Goal: Task Accomplishment & Management: Use online tool/utility

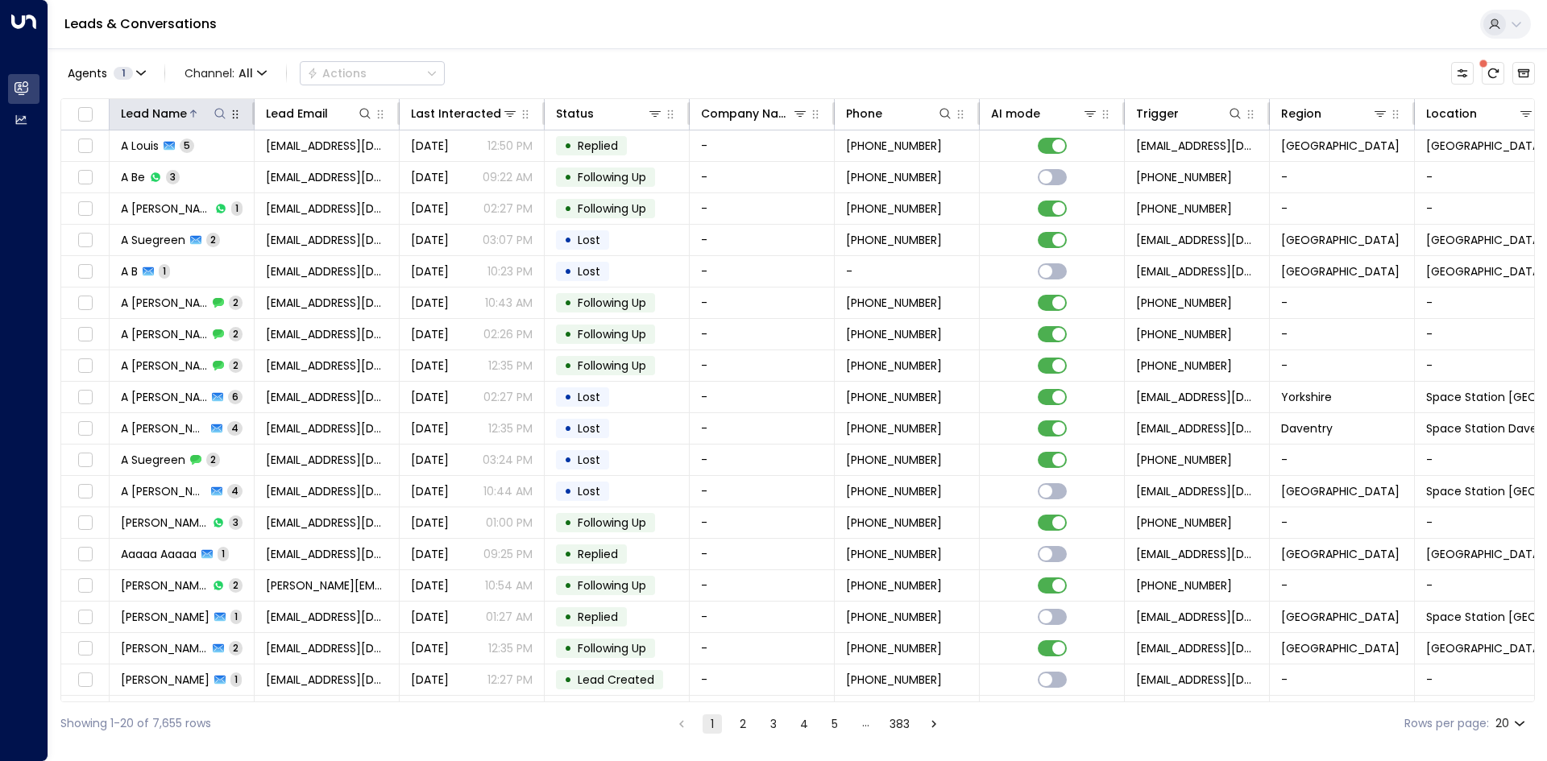
click at [225, 114] on icon at bounding box center [220, 113] width 13 height 13
click at [231, 166] on input "text" at bounding box center [220, 172] width 222 height 30
type input "*****"
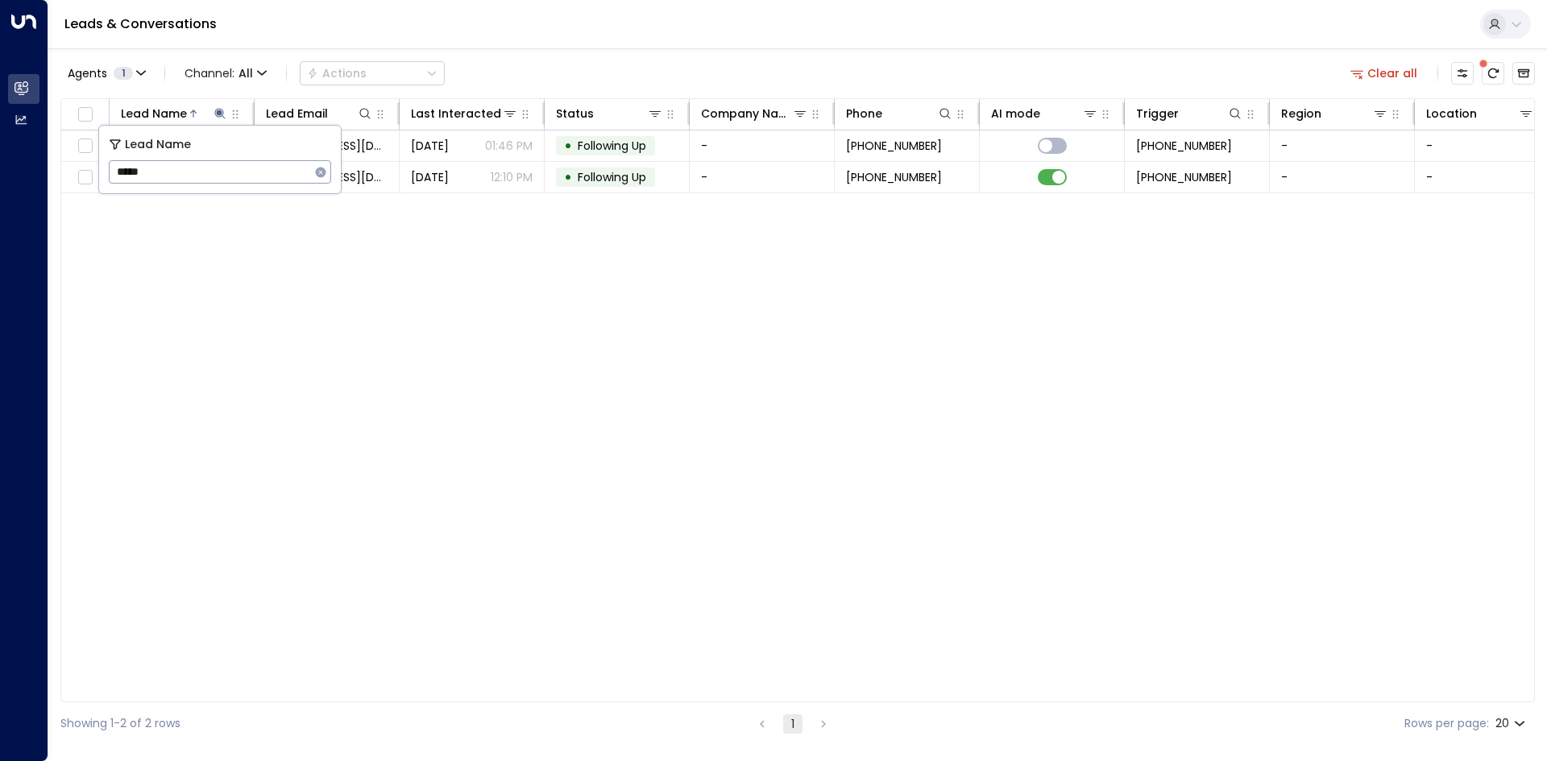
click at [315, 276] on div "Lead Name Lead Email Last Interacted Status Company Name Phone AI mode Trigger …" at bounding box center [797, 400] width 1474 height 604
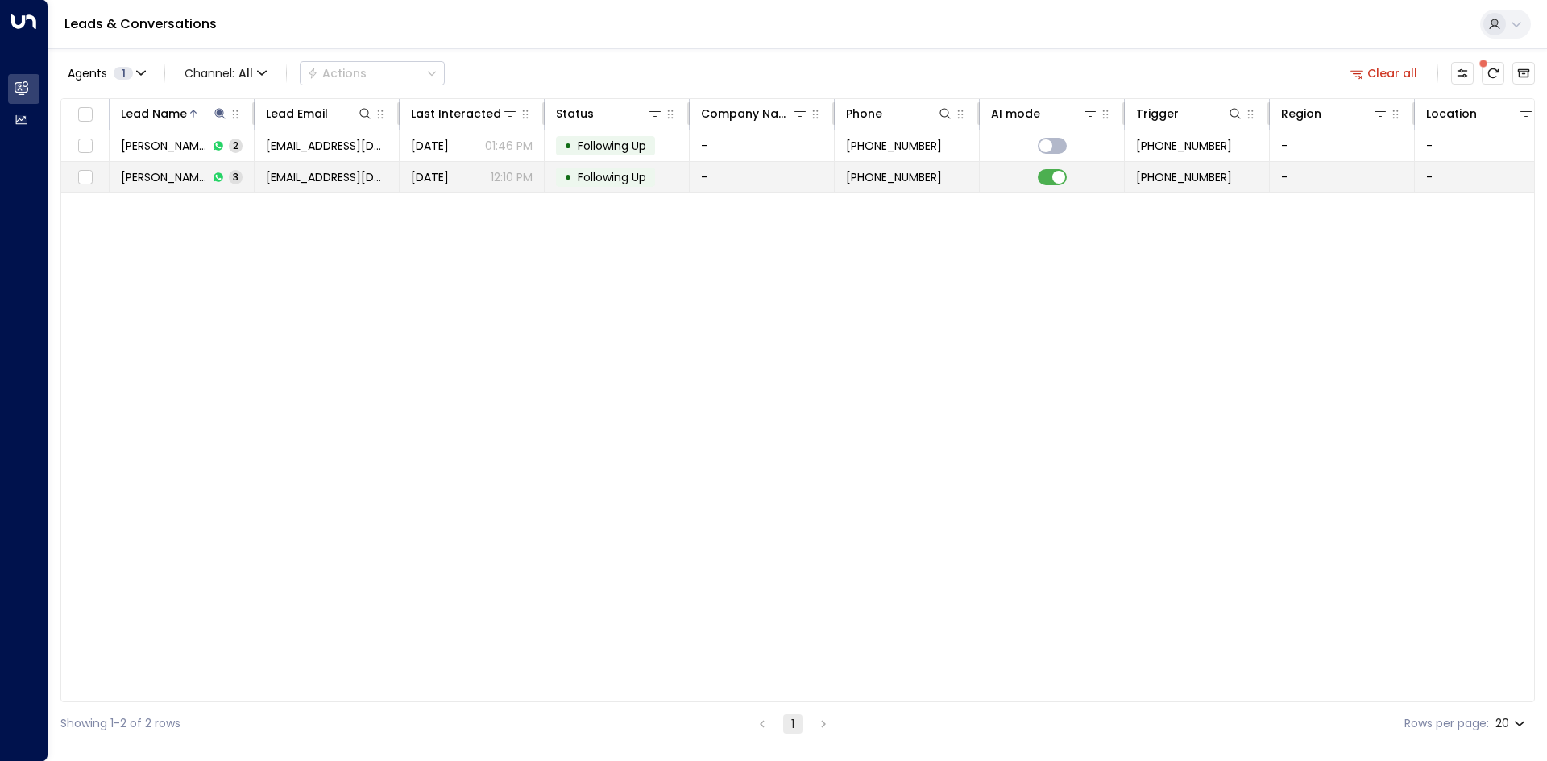
click at [315, 176] on span "[EMAIL_ADDRESS][DOMAIN_NAME]" at bounding box center [327, 177] width 122 height 16
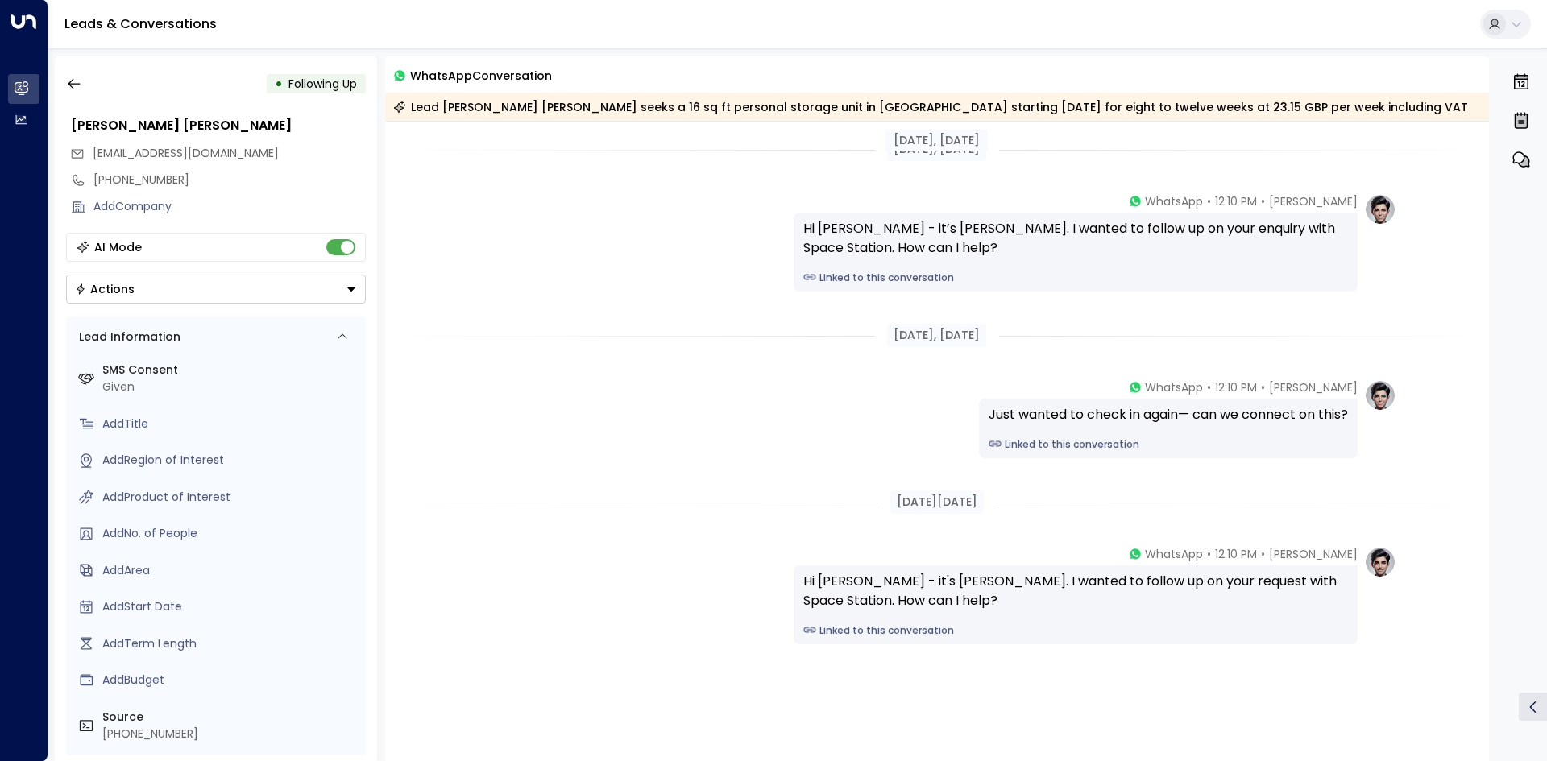
scroll to position [44, 0]
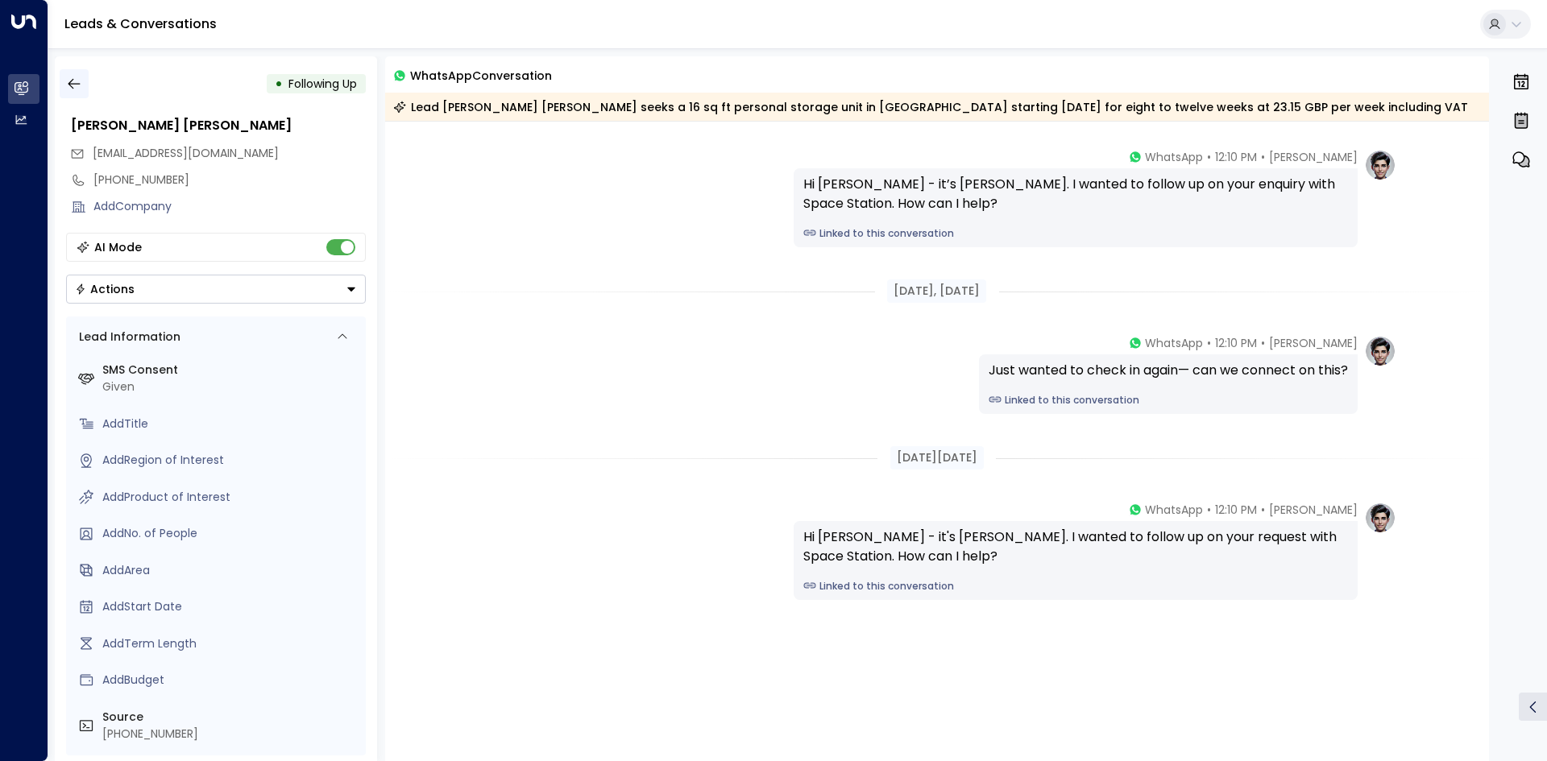
click at [75, 88] on icon "button" at bounding box center [74, 84] width 16 height 16
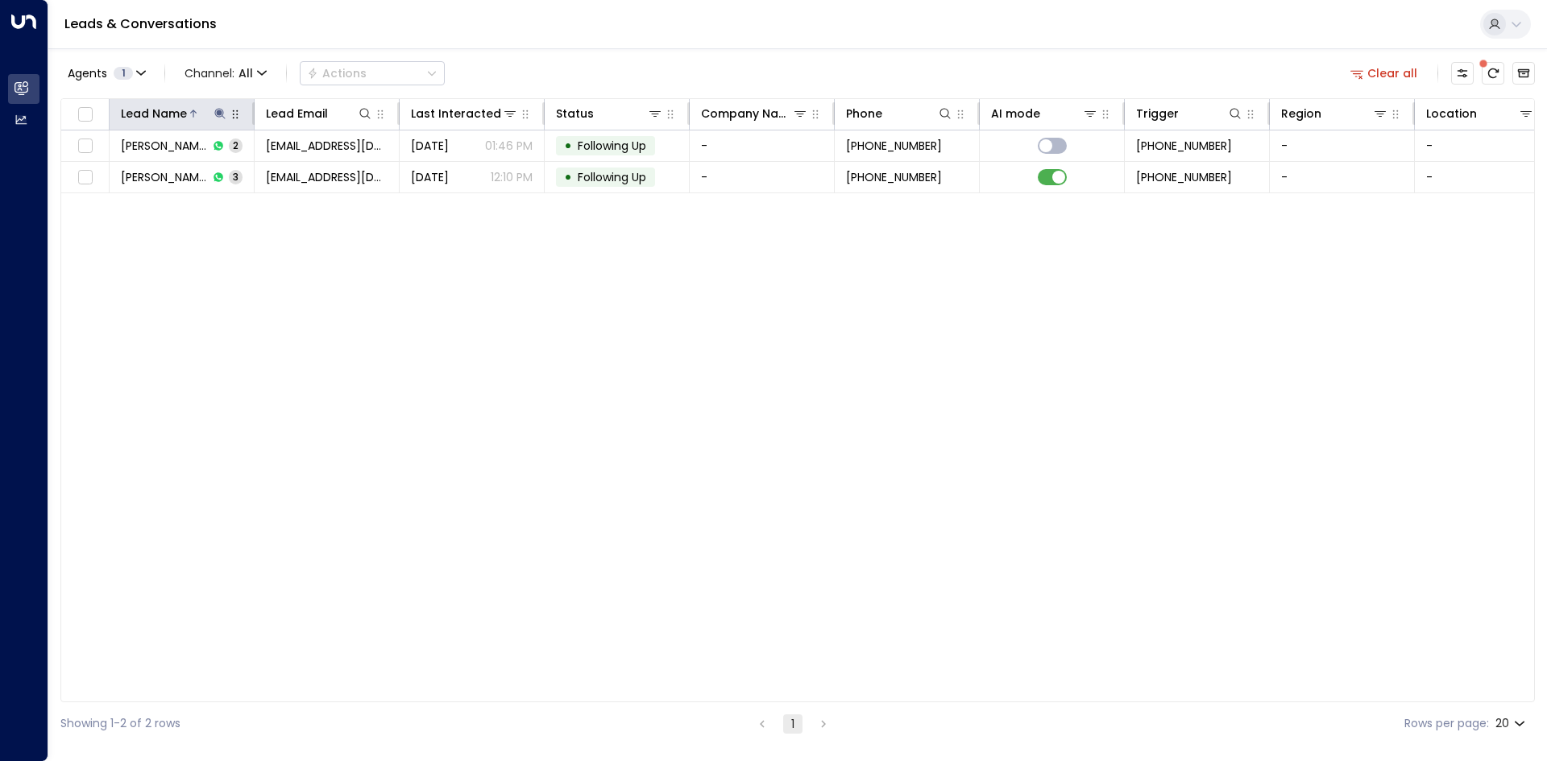
click at [217, 110] on icon at bounding box center [219, 113] width 10 height 10
click at [317, 175] on icon "button" at bounding box center [321, 172] width 10 height 10
click at [258, 168] on input "text" at bounding box center [220, 172] width 222 height 30
type input "*******"
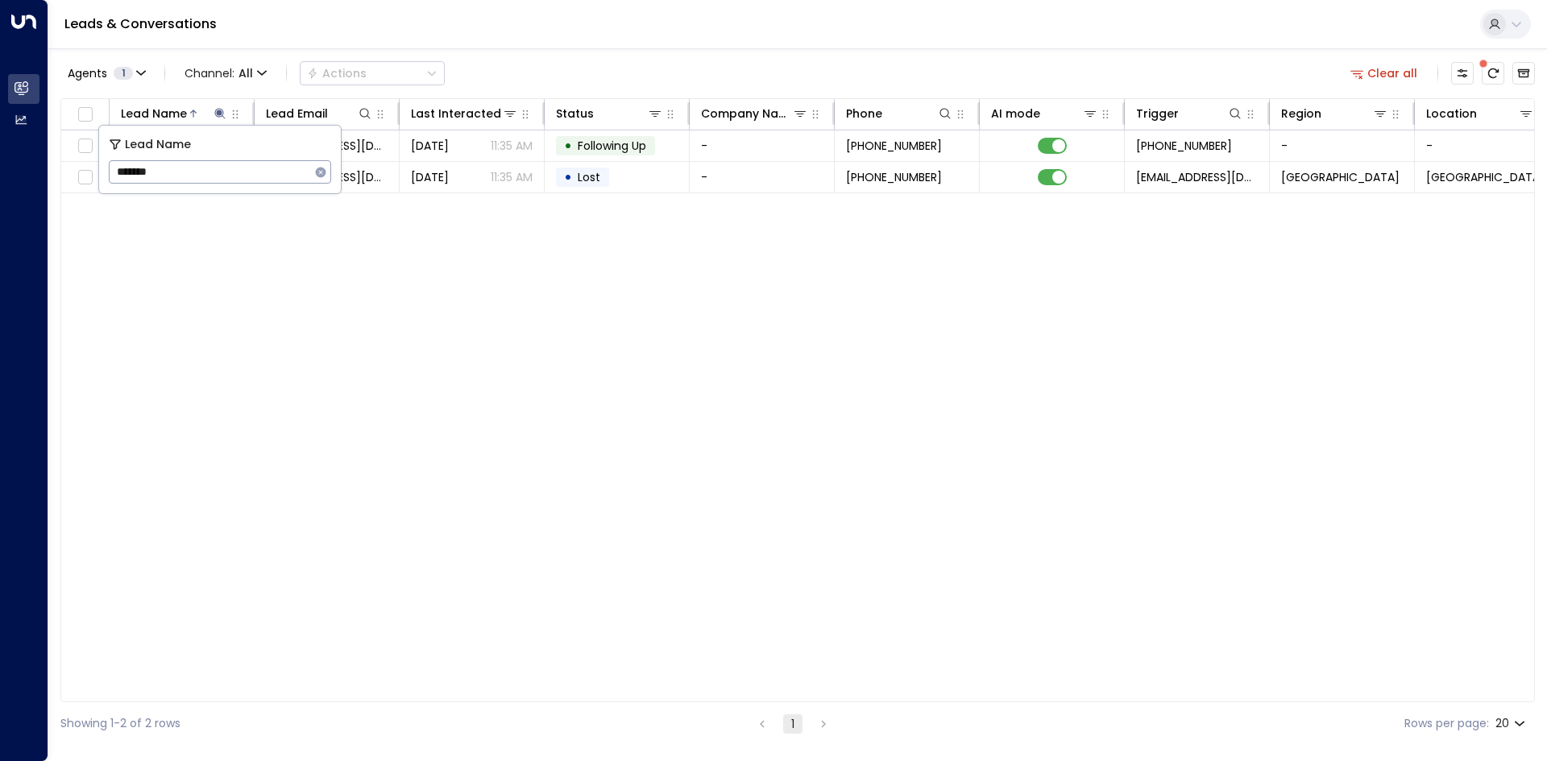
click at [396, 261] on div "Lead Name Lead Email Last Interacted Status Company Name Phone AI mode Trigger …" at bounding box center [797, 400] width 1474 height 604
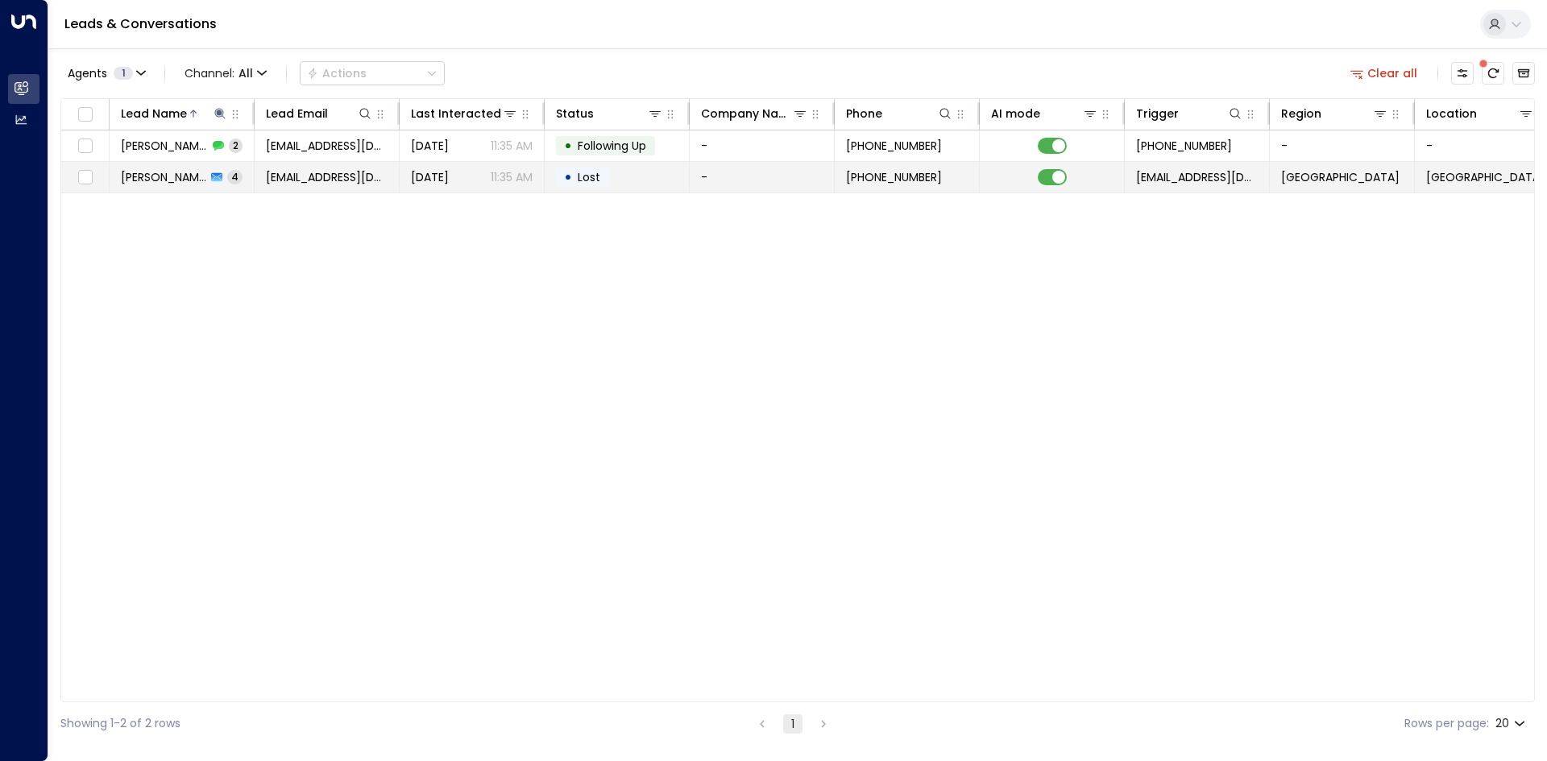
click at [295, 186] on td "[EMAIL_ADDRESS][DOMAIN_NAME]" at bounding box center [327, 177] width 145 height 31
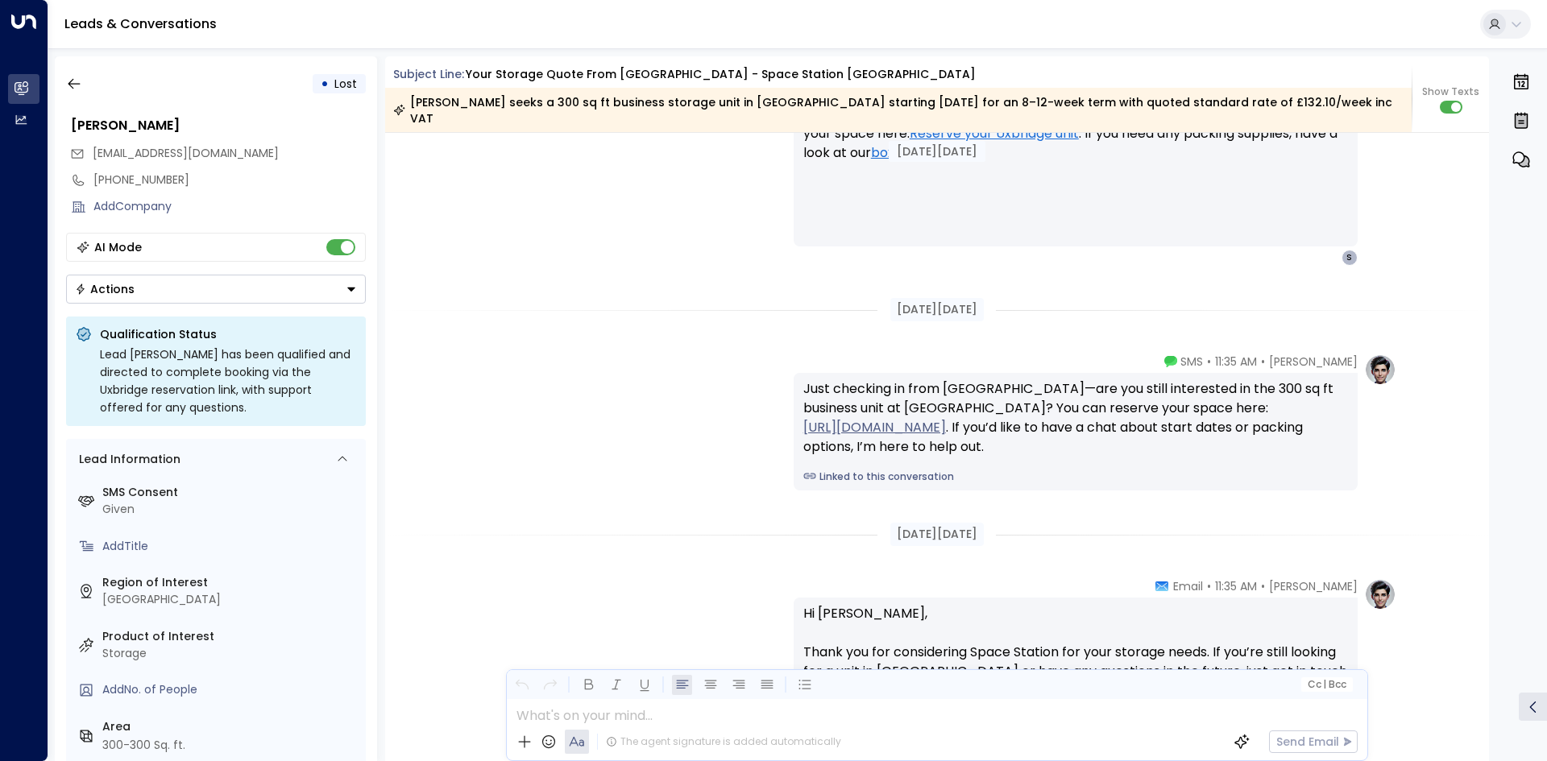
scroll to position [2422, 0]
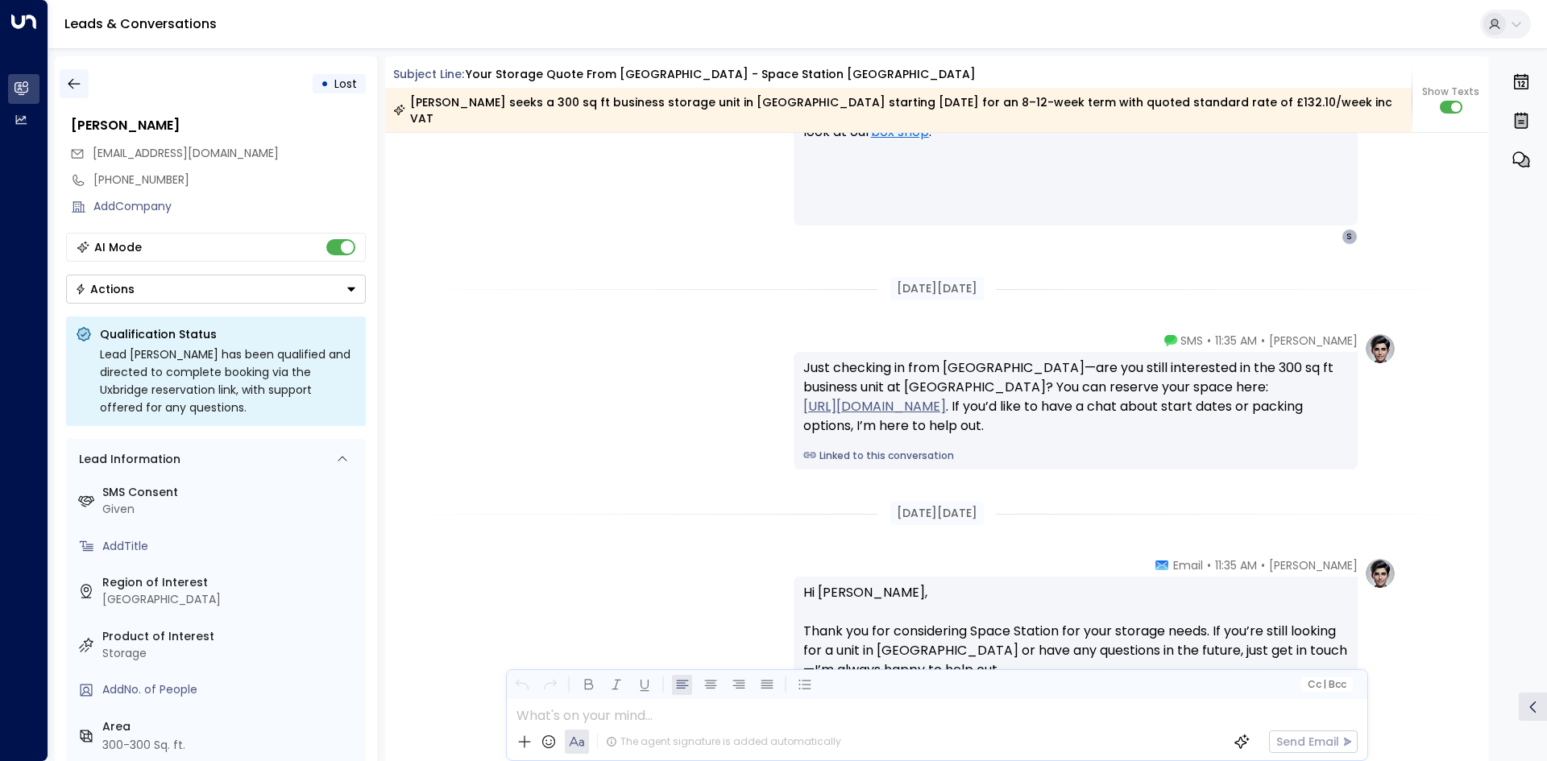
click at [64, 77] on button "button" at bounding box center [74, 83] width 29 height 29
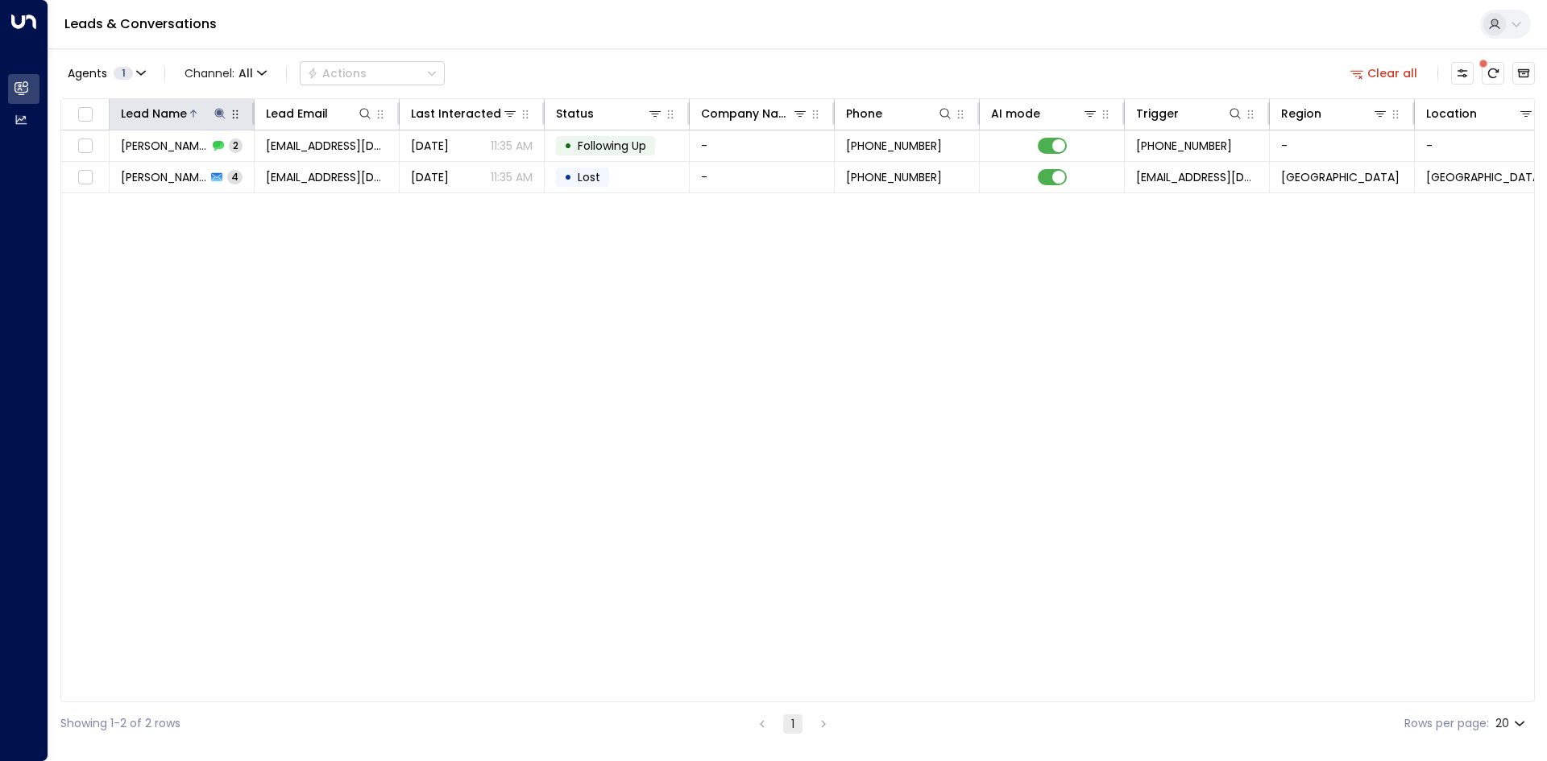
click at [223, 114] on icon at bounding box center [219, 113] width 10 height 10
click at [316, 174] on icon "button" at bounding box center [321, 172] width 10 height 10
click at [253, 171] on input "text" at bounding box center [220, 172] width 222 height 30
type input "*******"
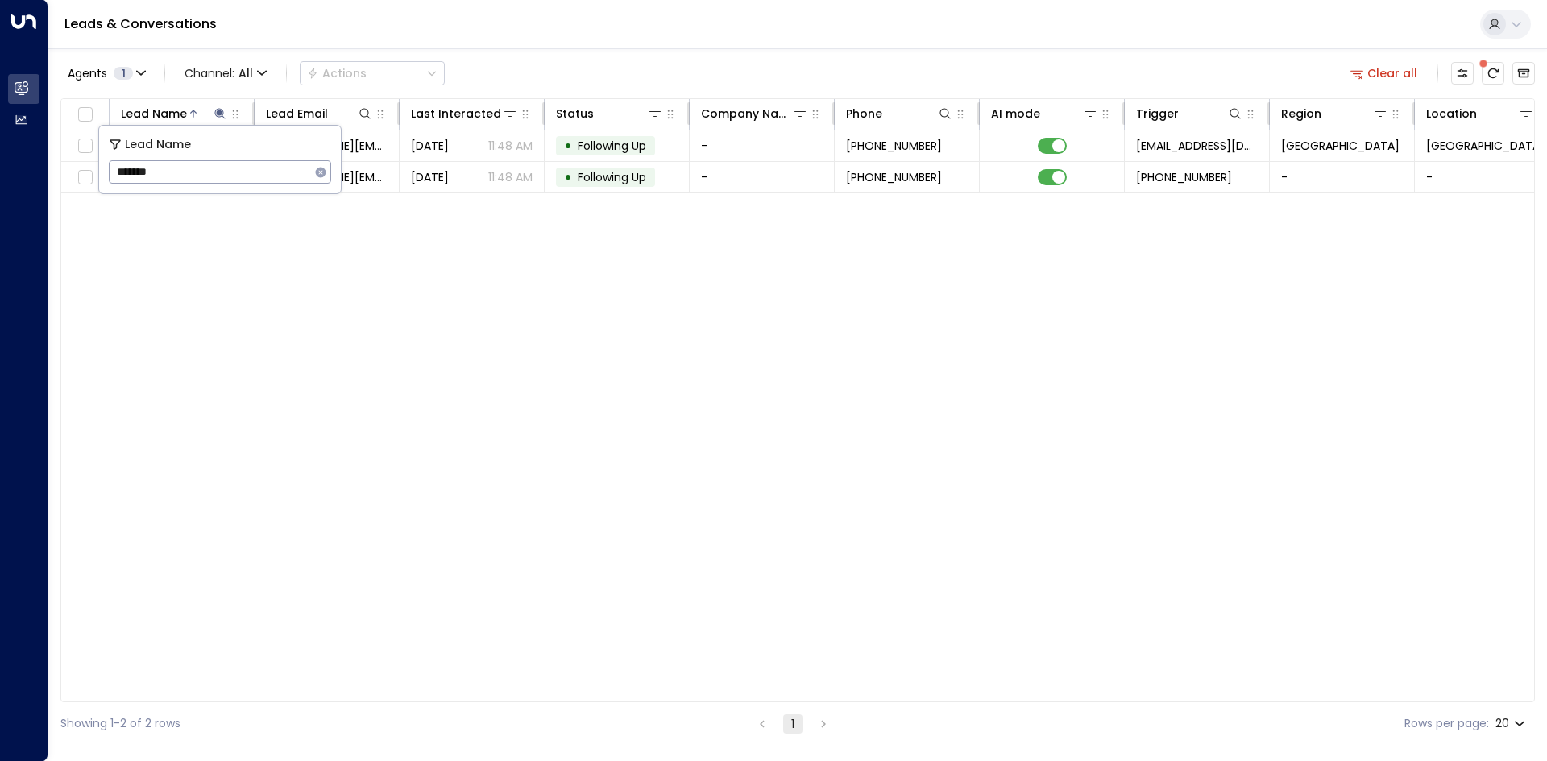
click at [452, 216] on div "Lead Name Lead Email Last Interacted Status Company Name Phone AI mode Trigger …" at bounding box center [797, 400] width 1474 height 604
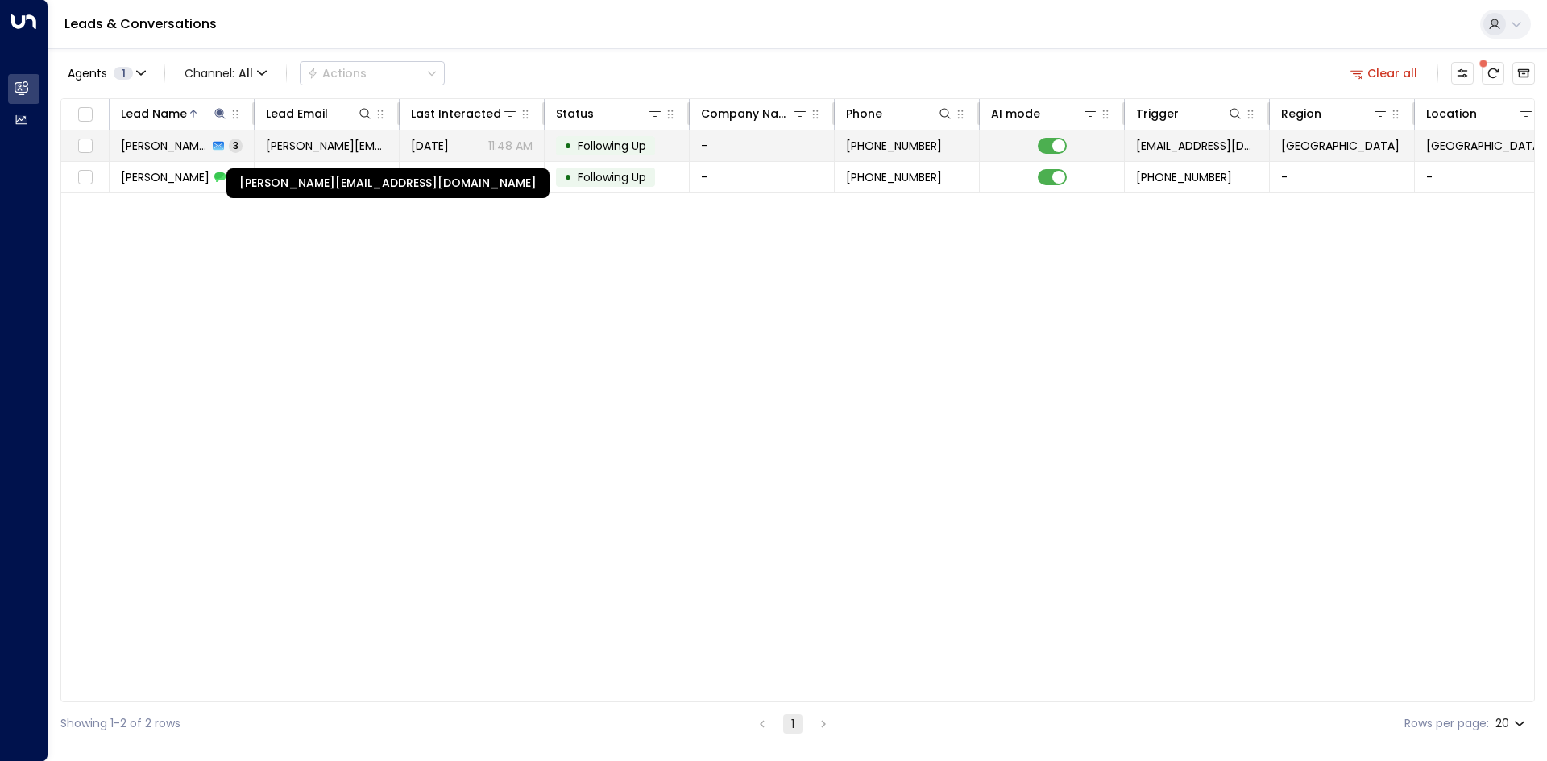
click at [302, 148] on span "[PERSON_NAME][EMAIL_ADDRESS][DOMAIN_NAME]" at bounding box center [327, 146] width 122 height 16
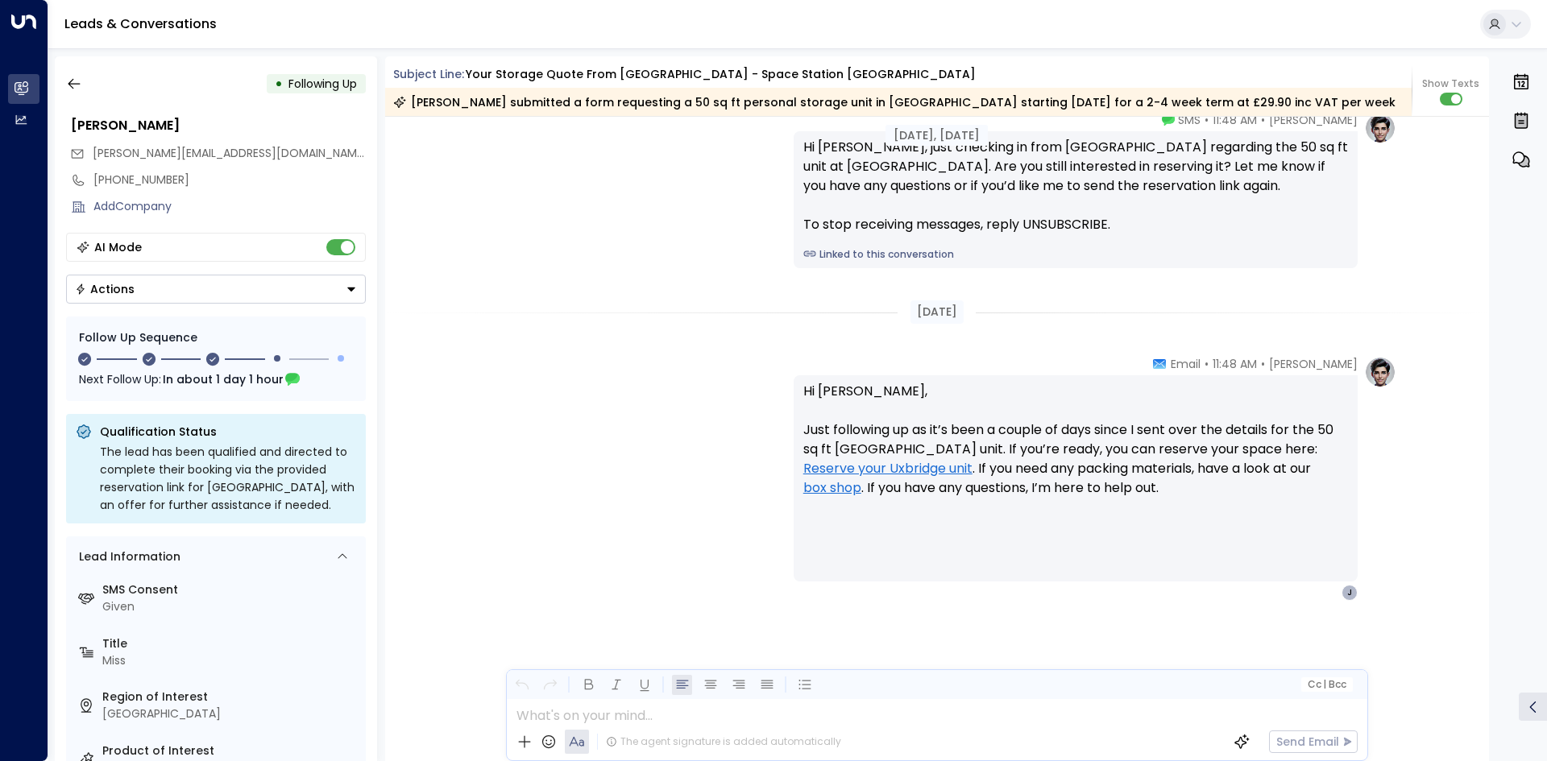
scroll to position [1818, 0]
click at [73, 79] on icon "button" at bounding box center [74, 84] width 12 height 10
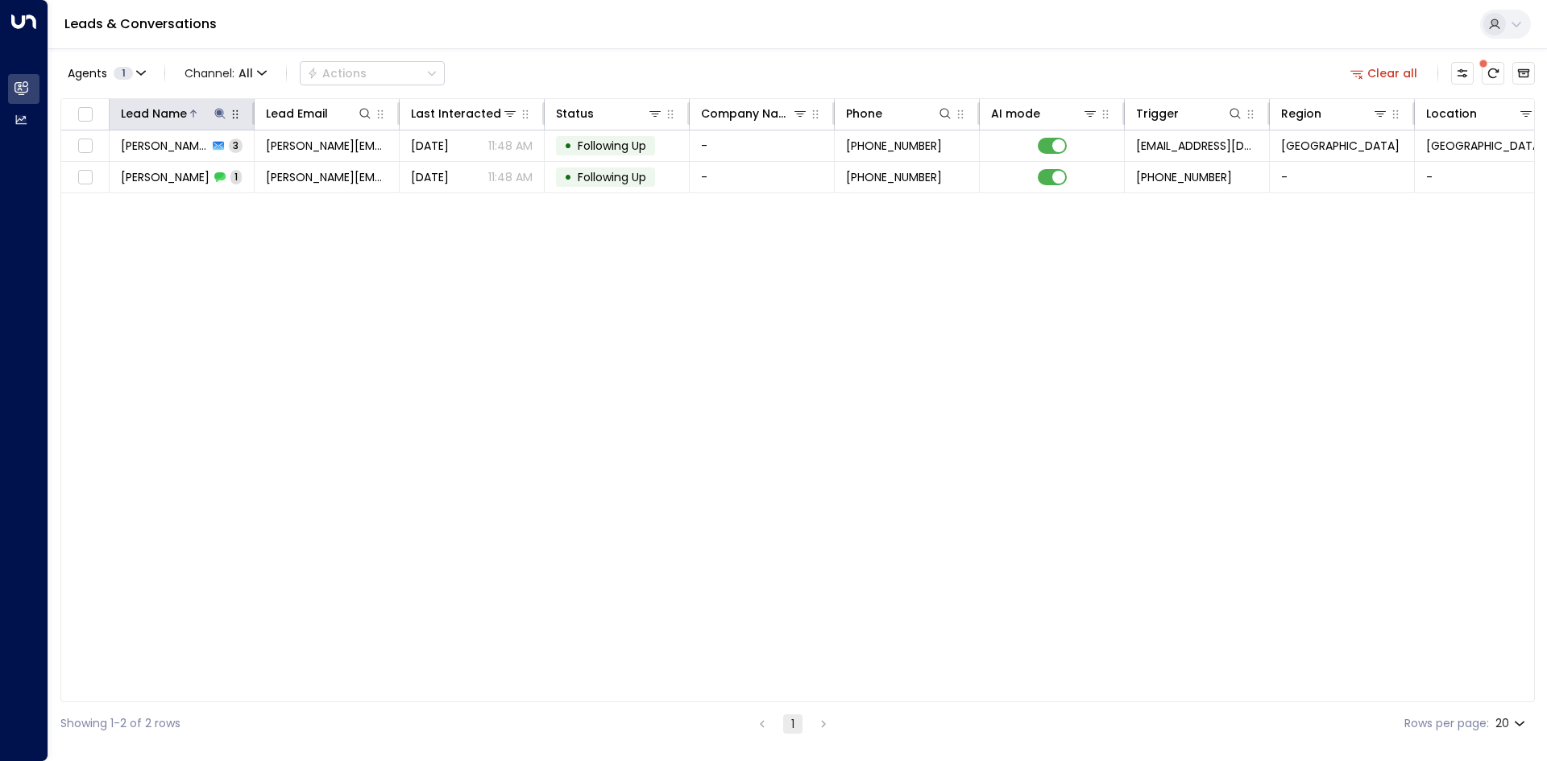
click at [217, 114] on icon at bounding box center [220, 113] width 13 height 13
click at [318, 169] on icon "button" at bounding box center [321, 172] width 10 height 10
click at [211, 156] on div "Lead Name ​" at bounding box center [220, 160] width 242 height 68
click at [211, 167] on input "text" at bounding box center [220, 172] width 222 height 30
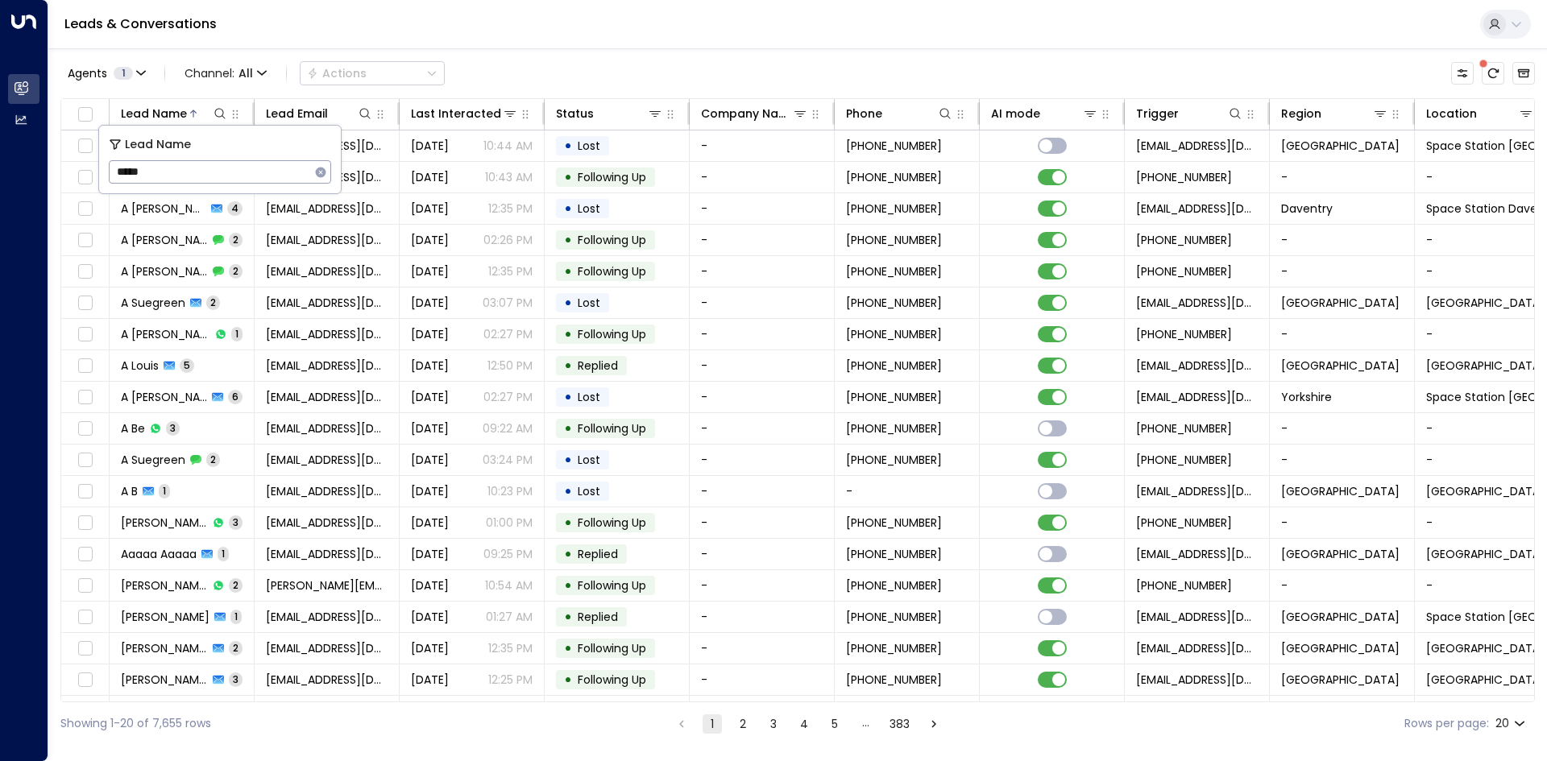
type input "******"
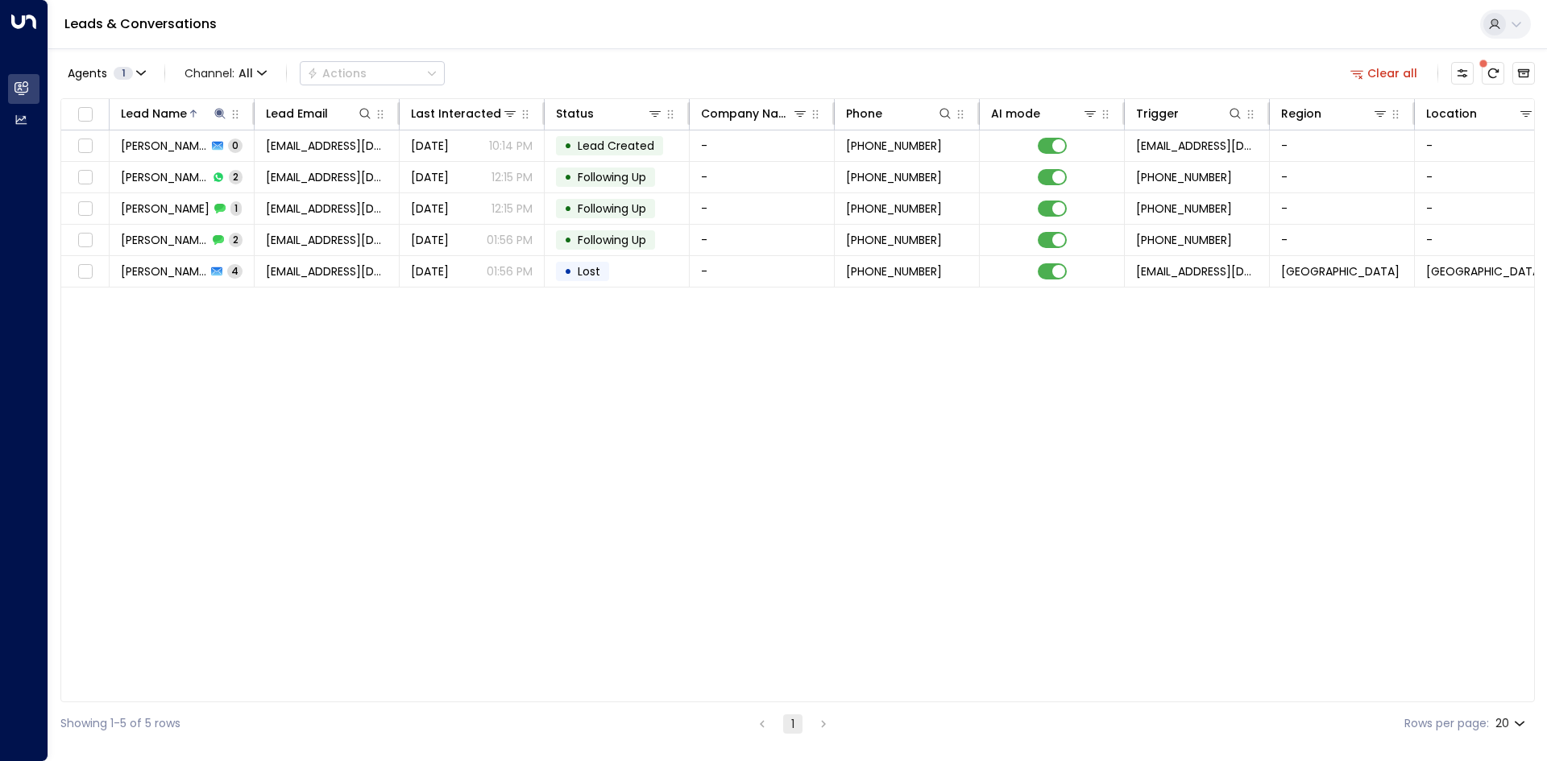
click at [275, 331] on div "Lead Name Lead Email Last Interacted Status Company Name Phone AI mode Trigger …" at bounding box center [797, 400] width 1474 height 604
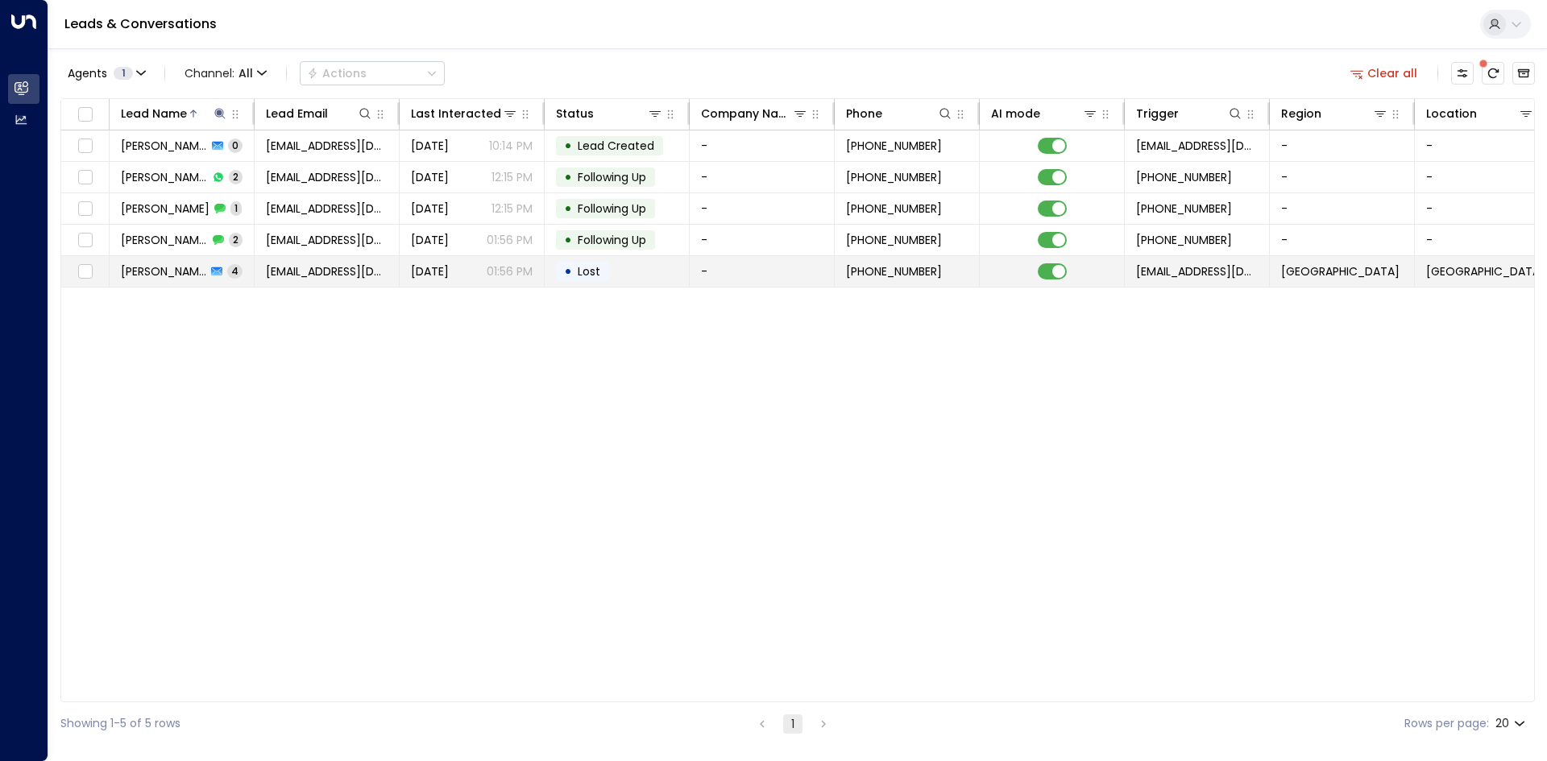
click at [289, 267] on span "[EMAIL_ADDRESS][DOMAIN_NAME]" at bounding box center [327, 271] width 122 height 16
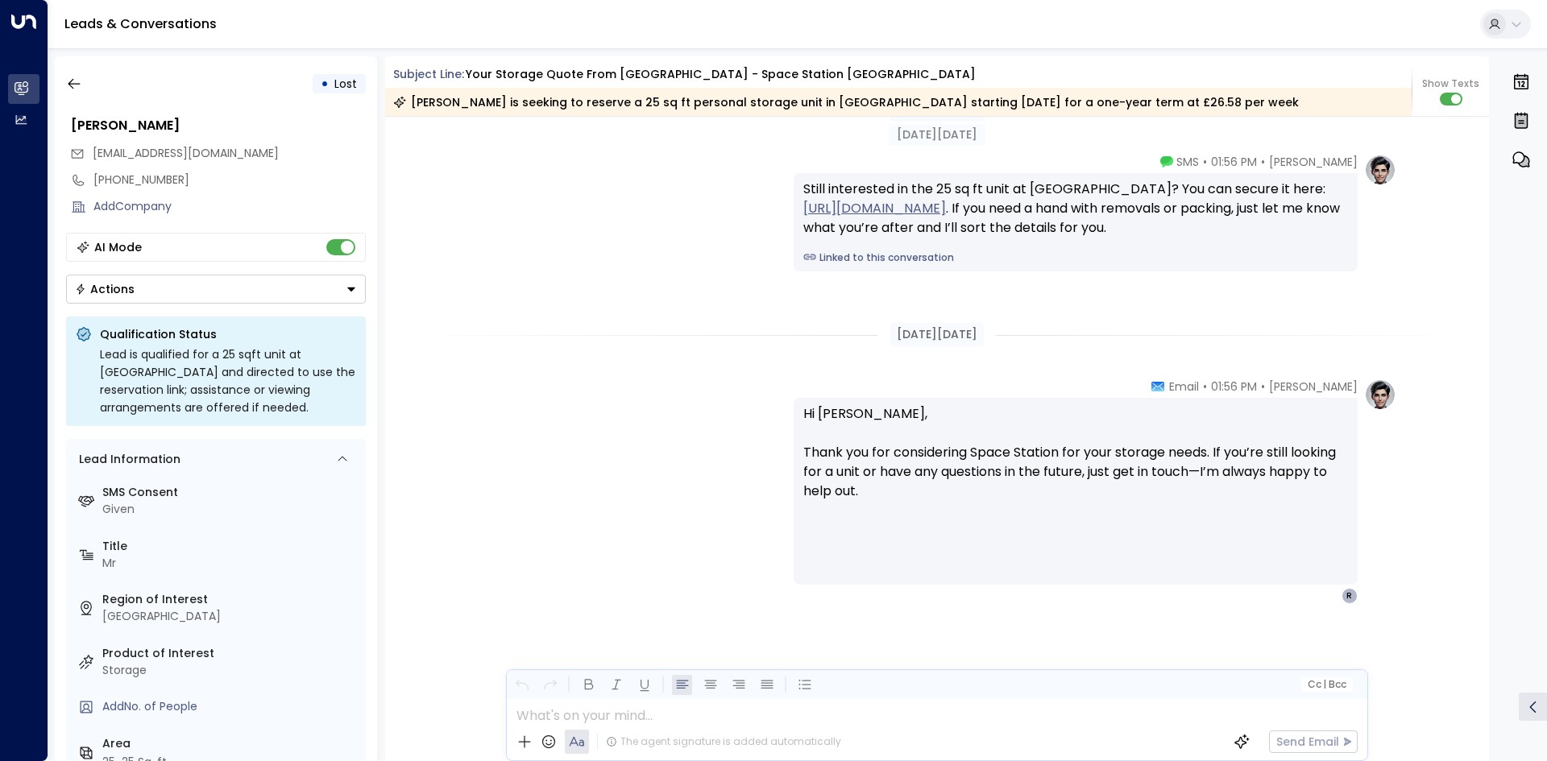
scroll to position [2357, 0]
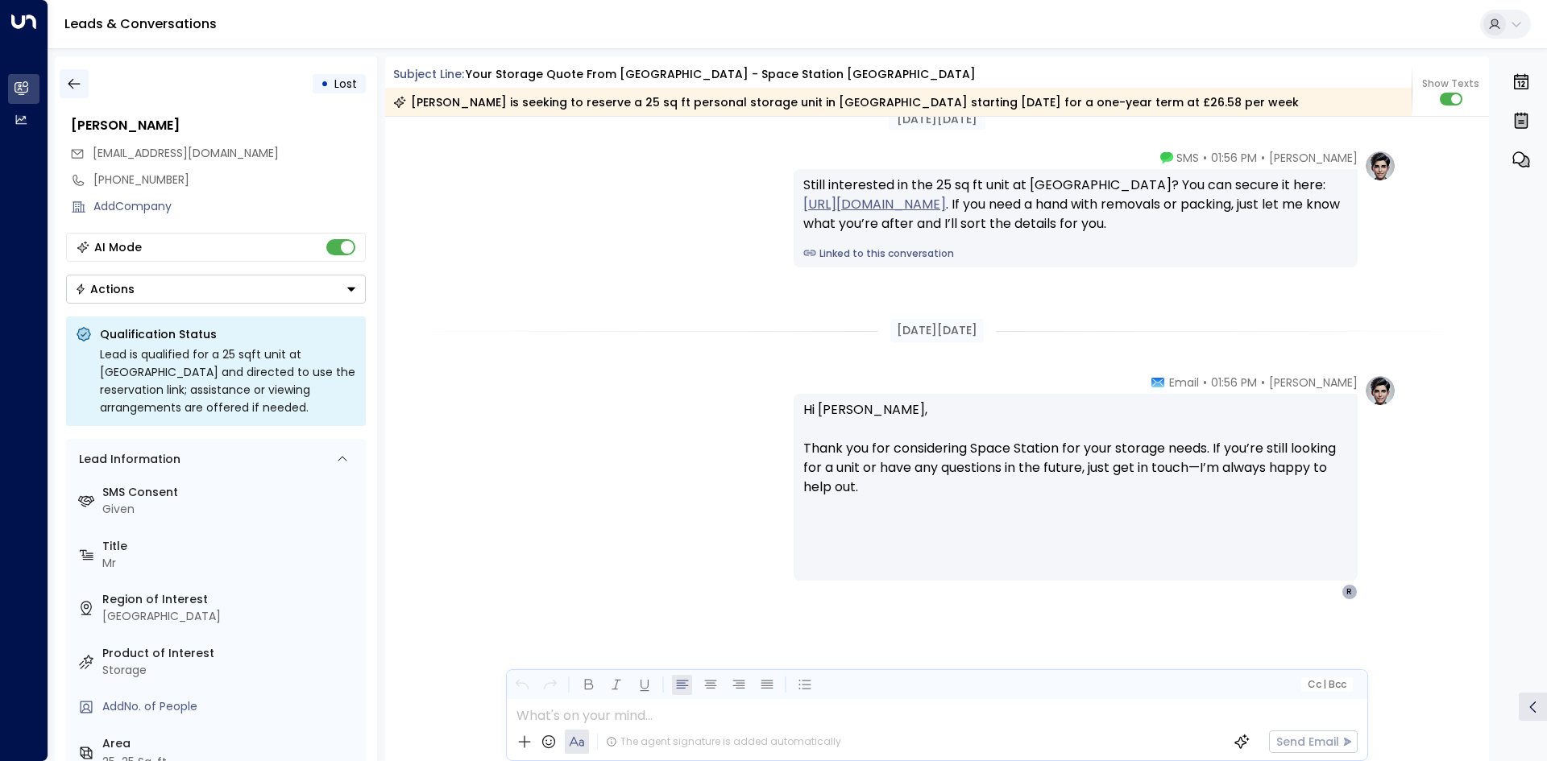
click at [73, 82] on icon "button" at bounding box center [74, 84] width 16 height 16
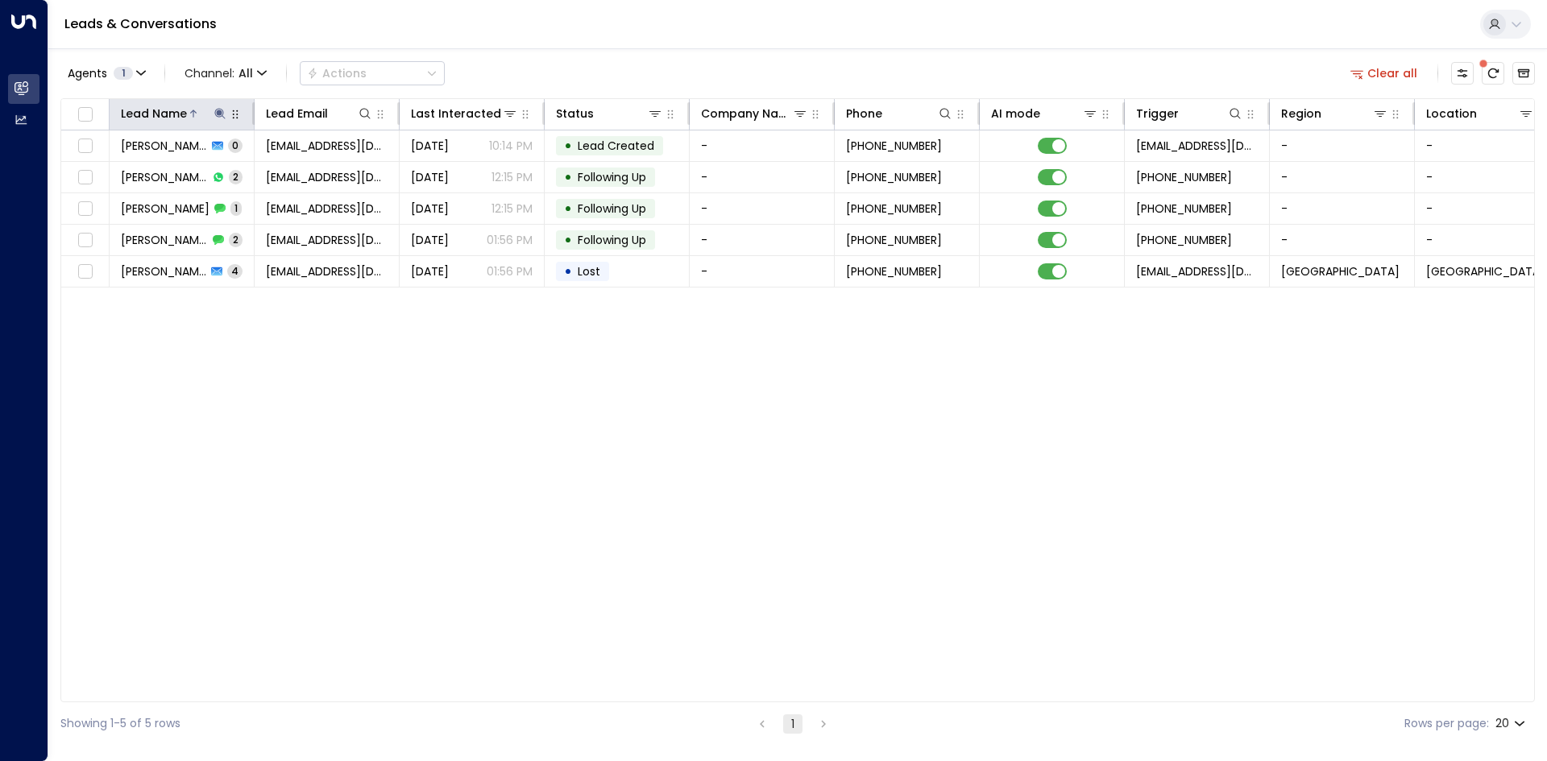
click at [218, 114] on icon at bounding box center [219, 113] width 10 height 10
drag, startPoint x: 322, startPoint y: 164, endPoint x: 262, endPoint y: 160, distance: 60.6
click at [321, 165] on button "button" at bounding box center [320, 172] width 21 height 21
click at [252, 160] on input "text" at bounding box center [220, 172] width 222 height 30
type input "*******"
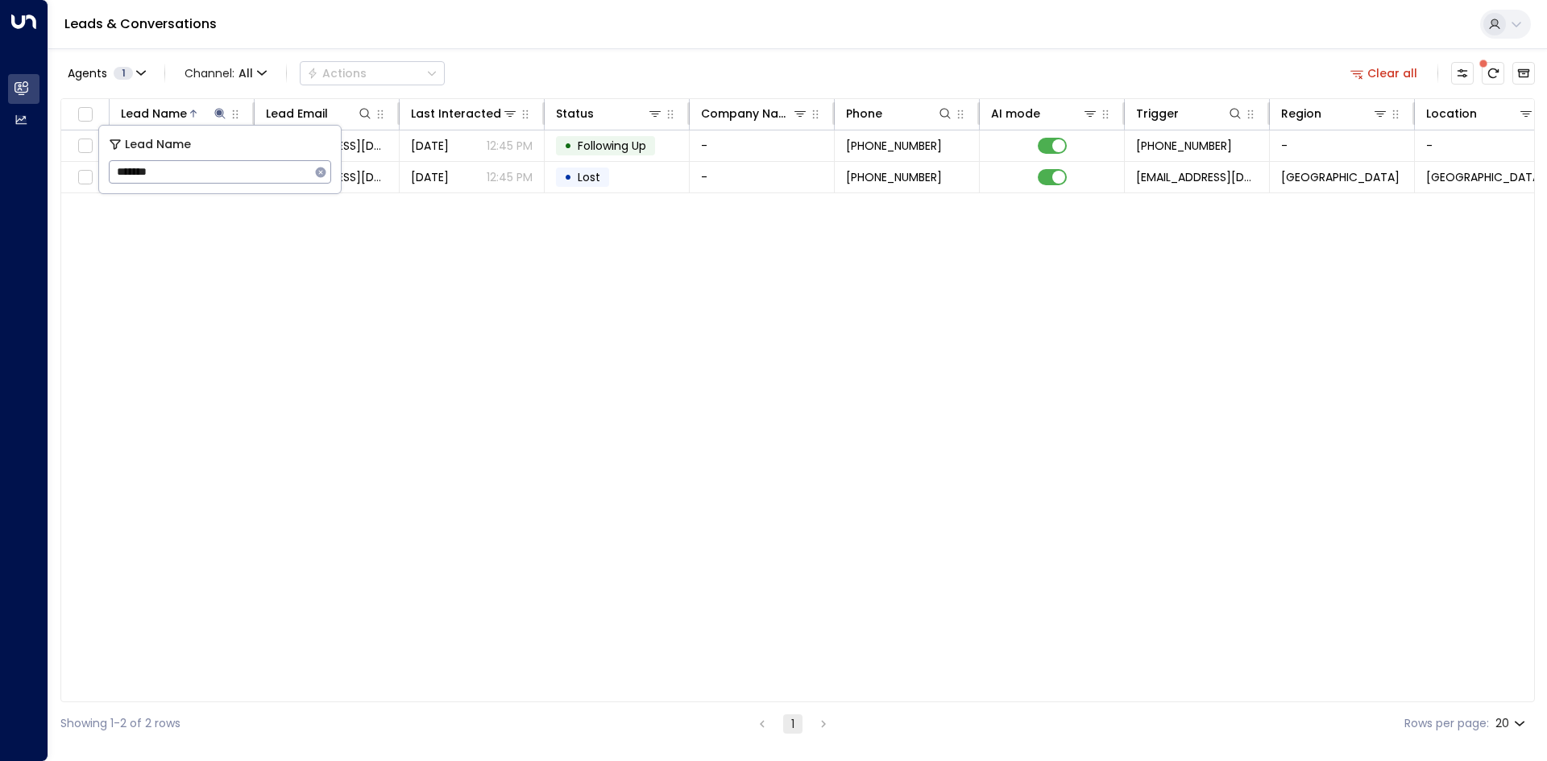
click at [308, 309] on div "Lead Name Lead Email Last Interacted Status Company Name Phone AI mode Trigger …" at bounding box center [797, 400] width 1474 height 604
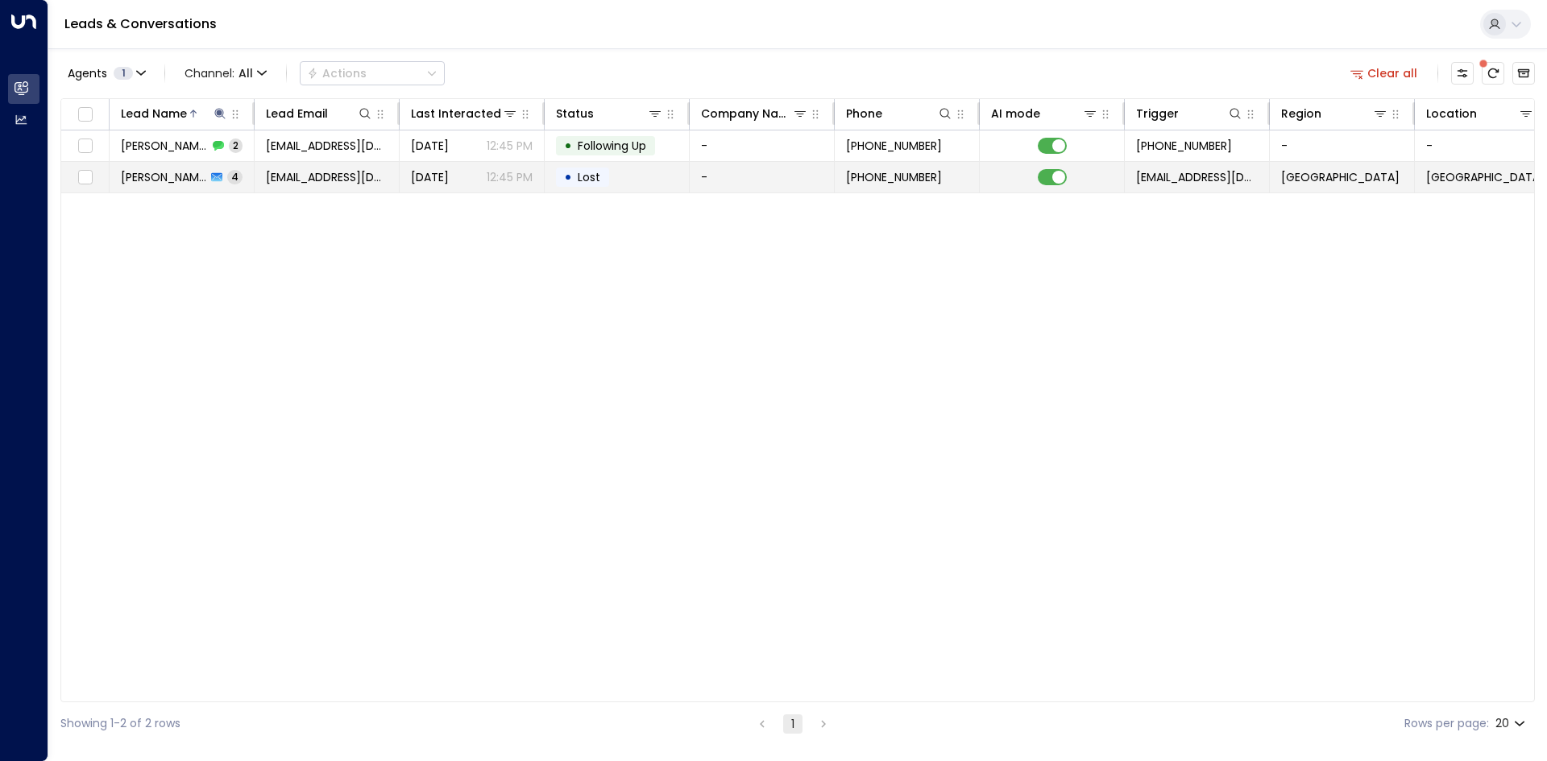
click at [267, 180] on span "[EMAIL_ADDRESS][DOMAIN_NAME]" at bounding box center [327, 177] width 122 height 16
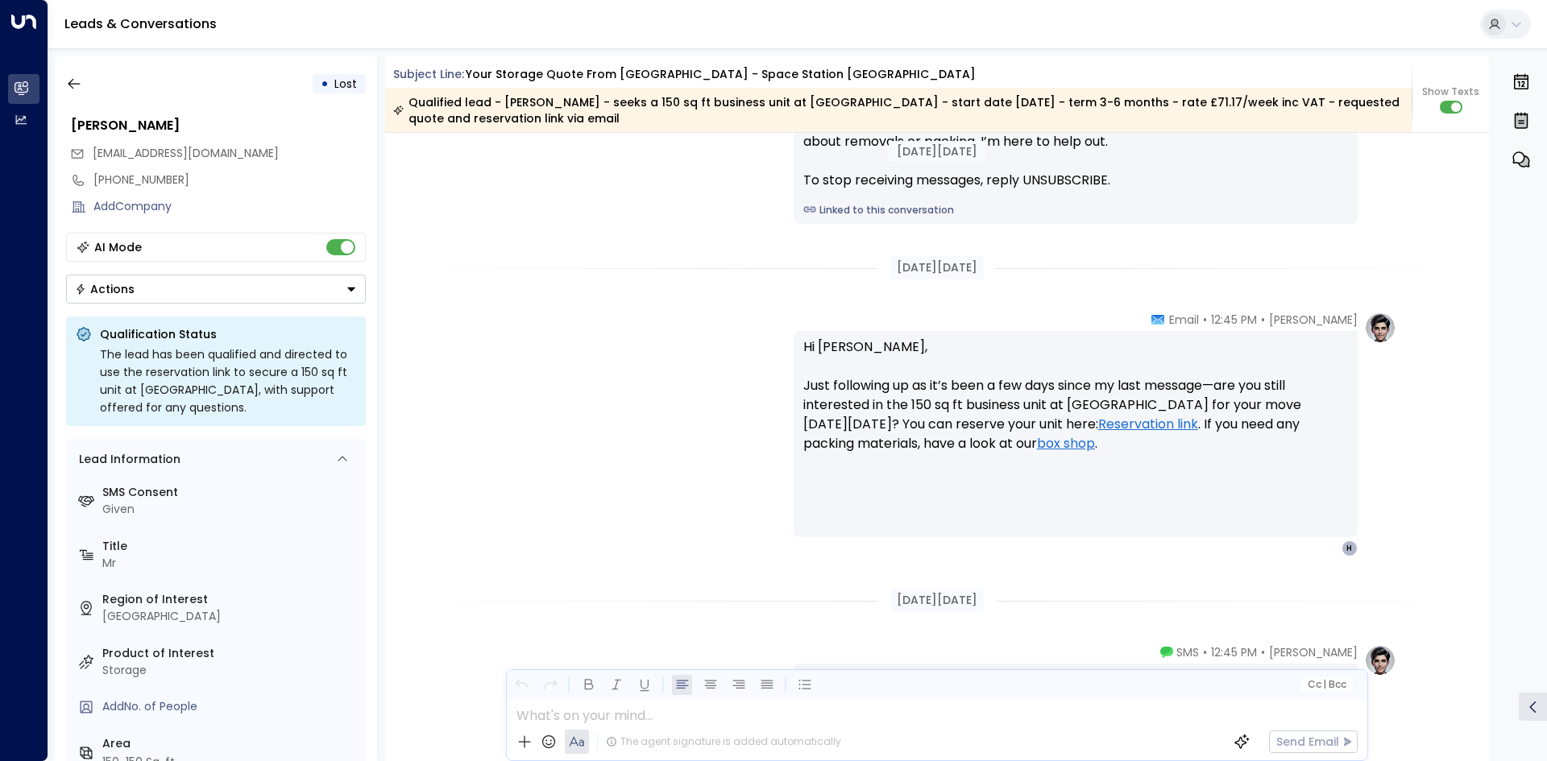
scroll to position [2364, 0]
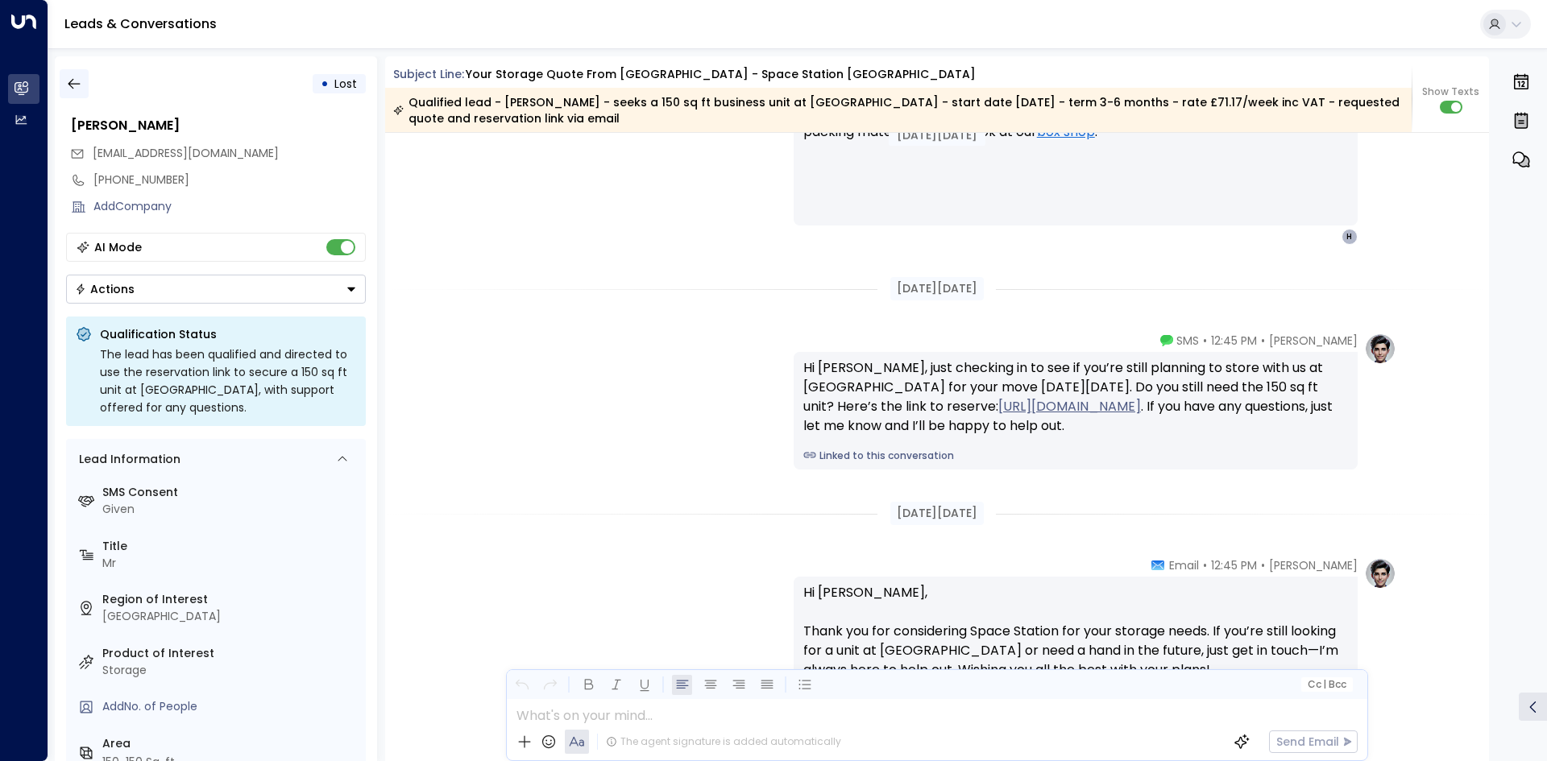
click at [73, 87] on icon "button" at bounding box center [74, 84] width 16 height 16
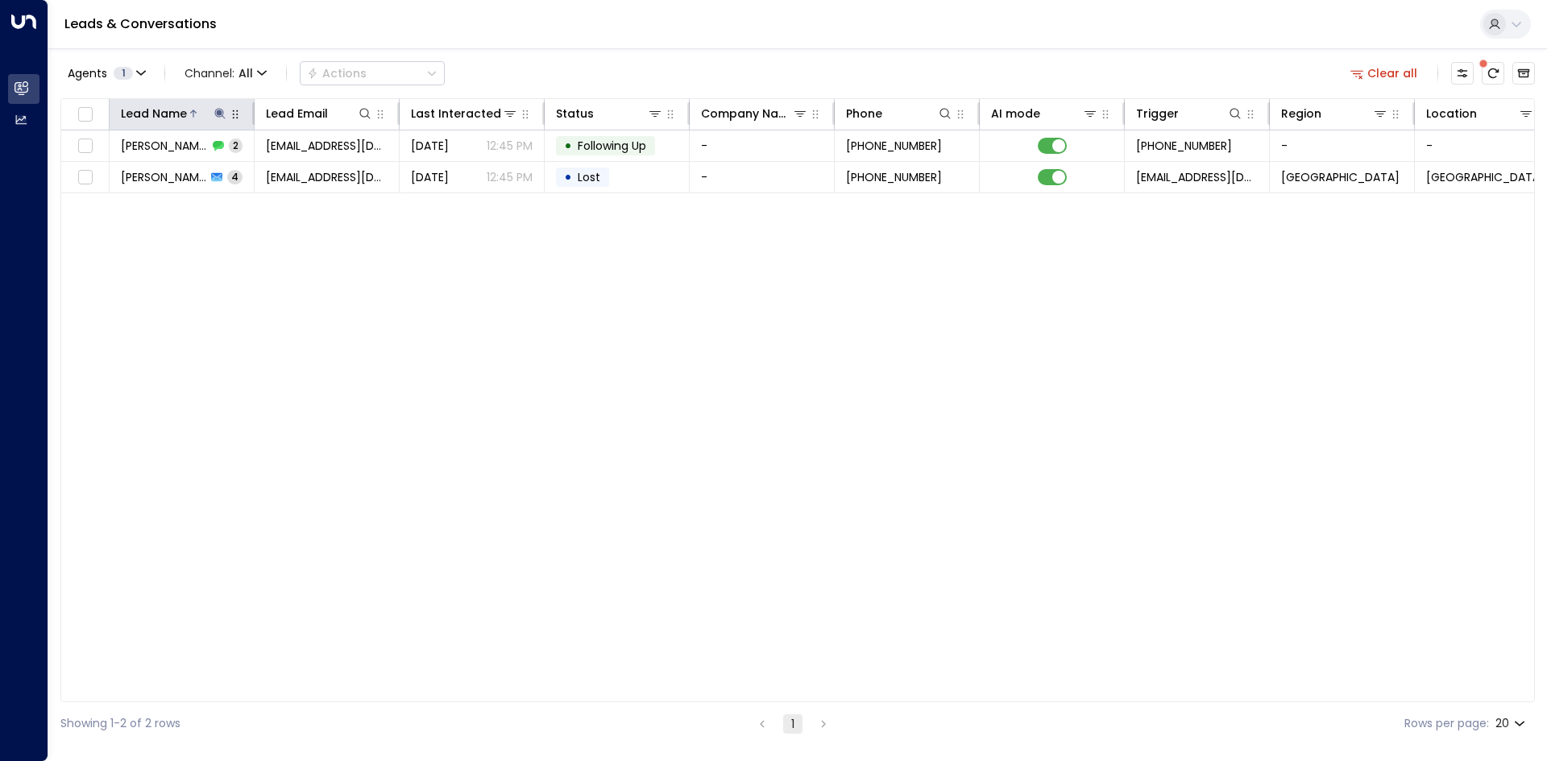
click at [219, 110] on icon at bounding box center [219, 113] width 10 height 10
click at [314, 176] on icon "button" at bounding box center [320, 172] width 13 height 13
click at [238, 164] on input "text" at bounding box center [220, 172] width 222 height 30
type input "******"
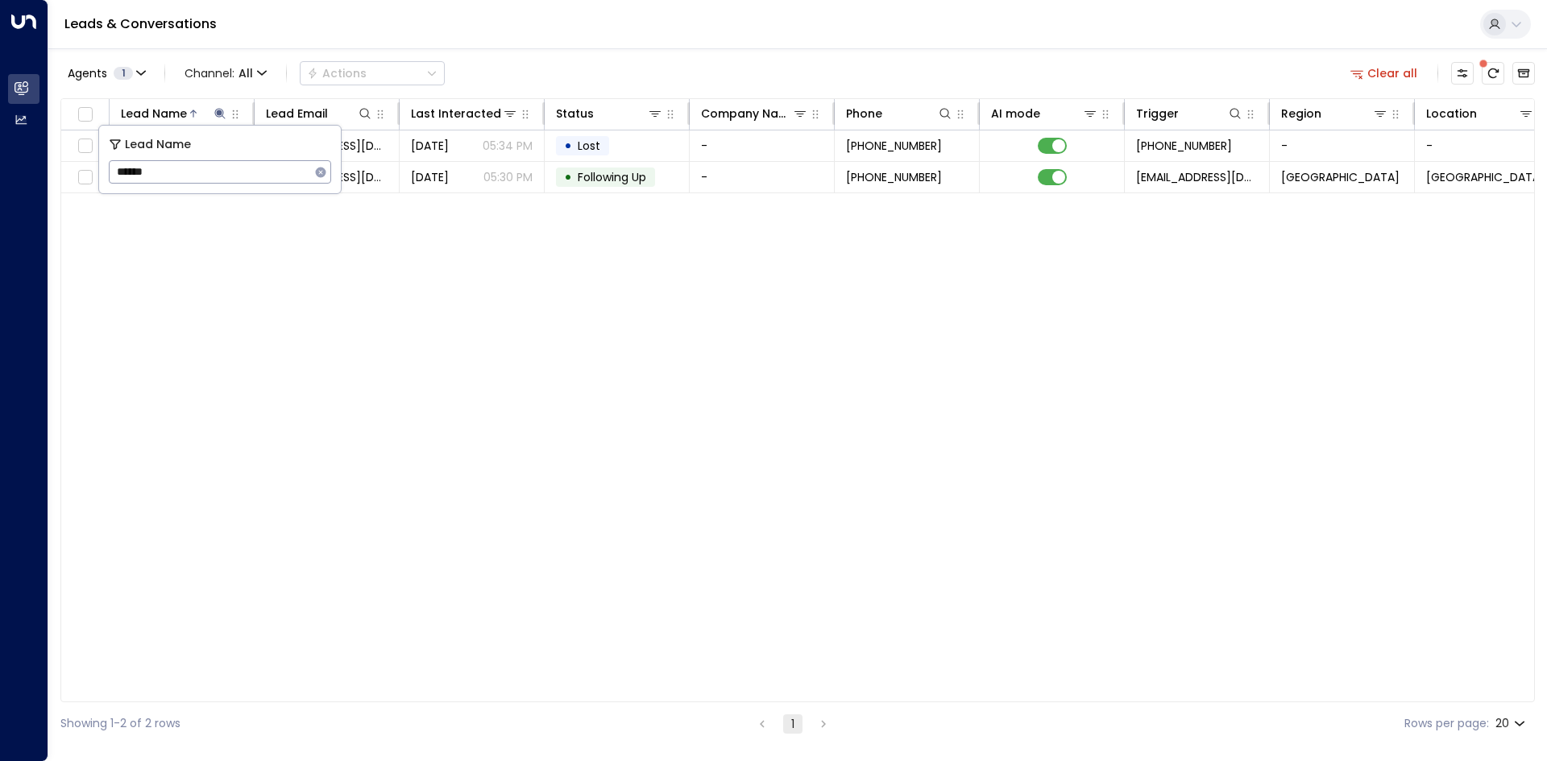
click at [375, 267] on div "Lead Name Lead Email Last Interacted Status Company Name Phone AI mode Trigger …" at bounding box center [797, 400] width 1474 height 604
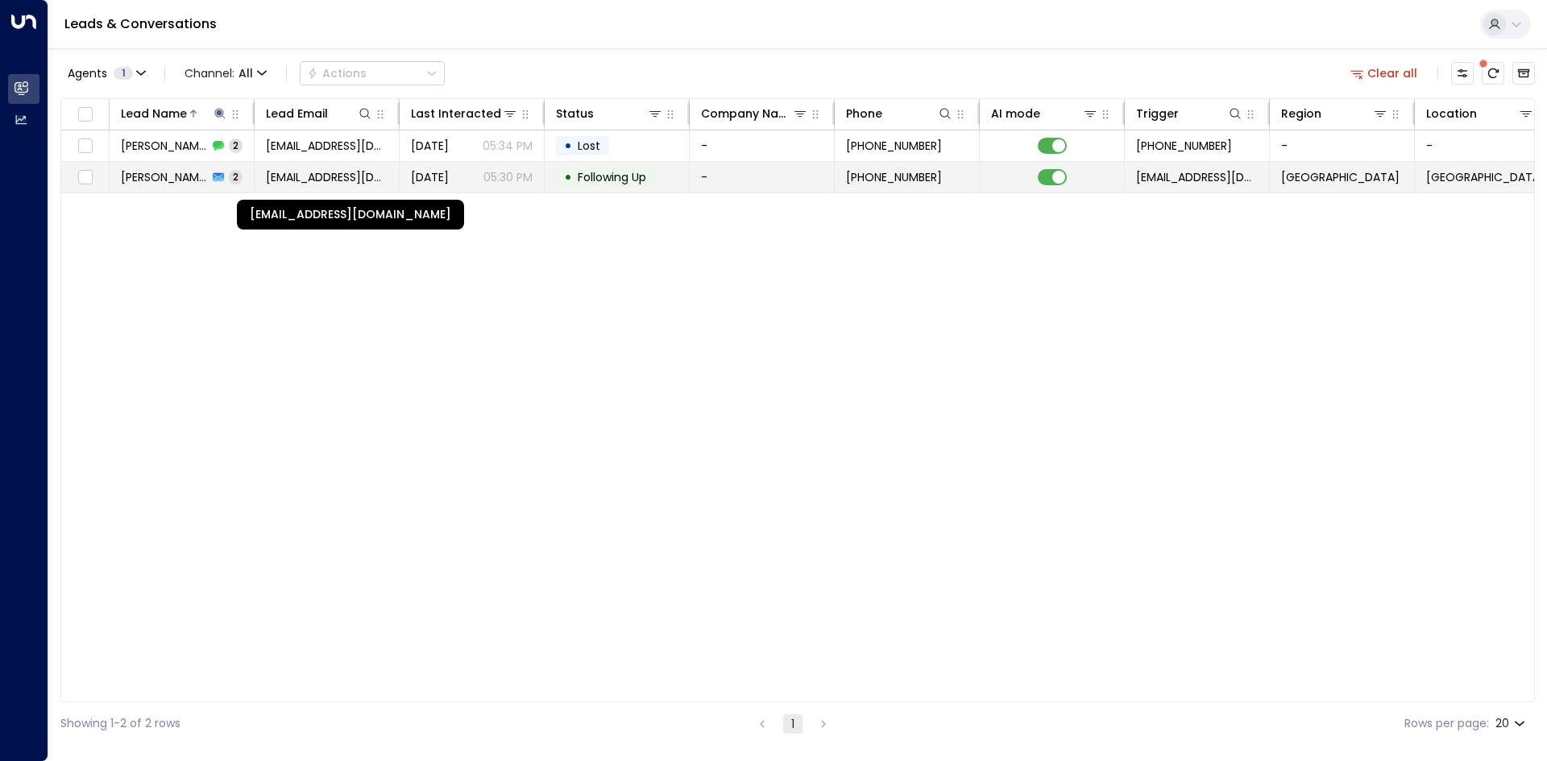
click at [305, 184] on span "[EMAIL_ADDRESS][DOMAIN_NAME]" at bounding box center [327, 177] width 122 height 16
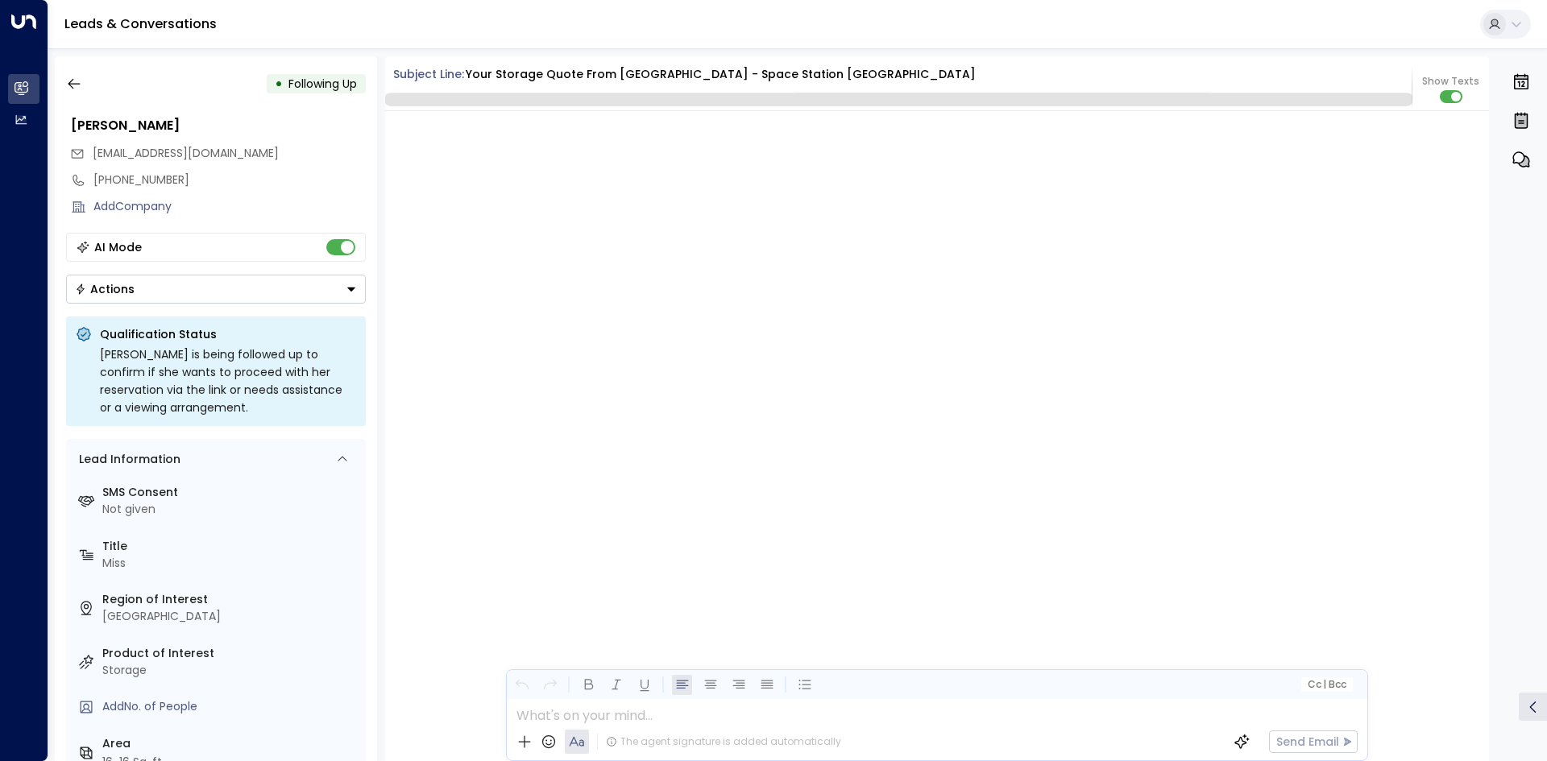
scroll to position [1627, 0]
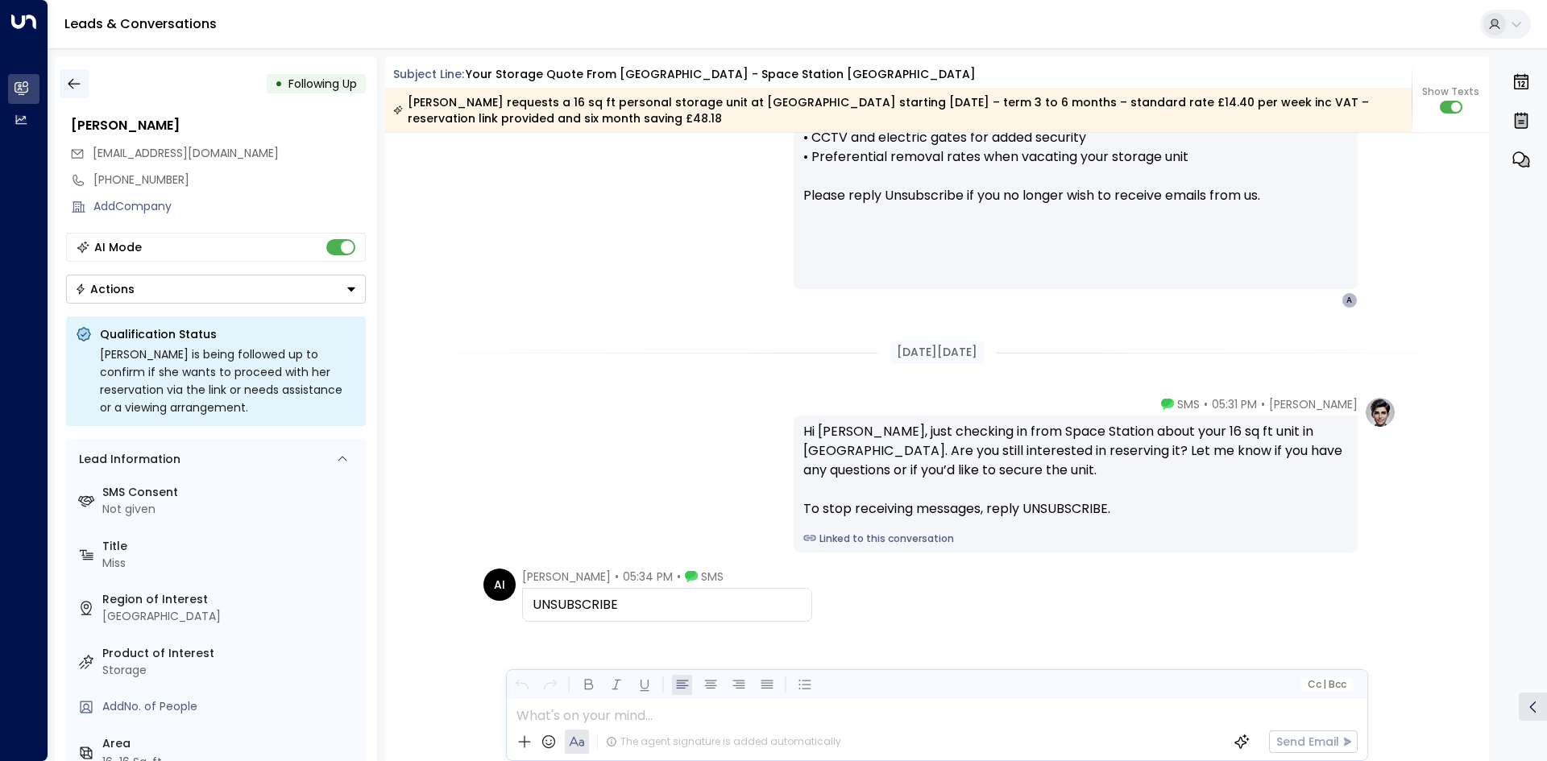
click at [81, 85] on icon "button" at bounding box center [74, 84] width 16 height 16
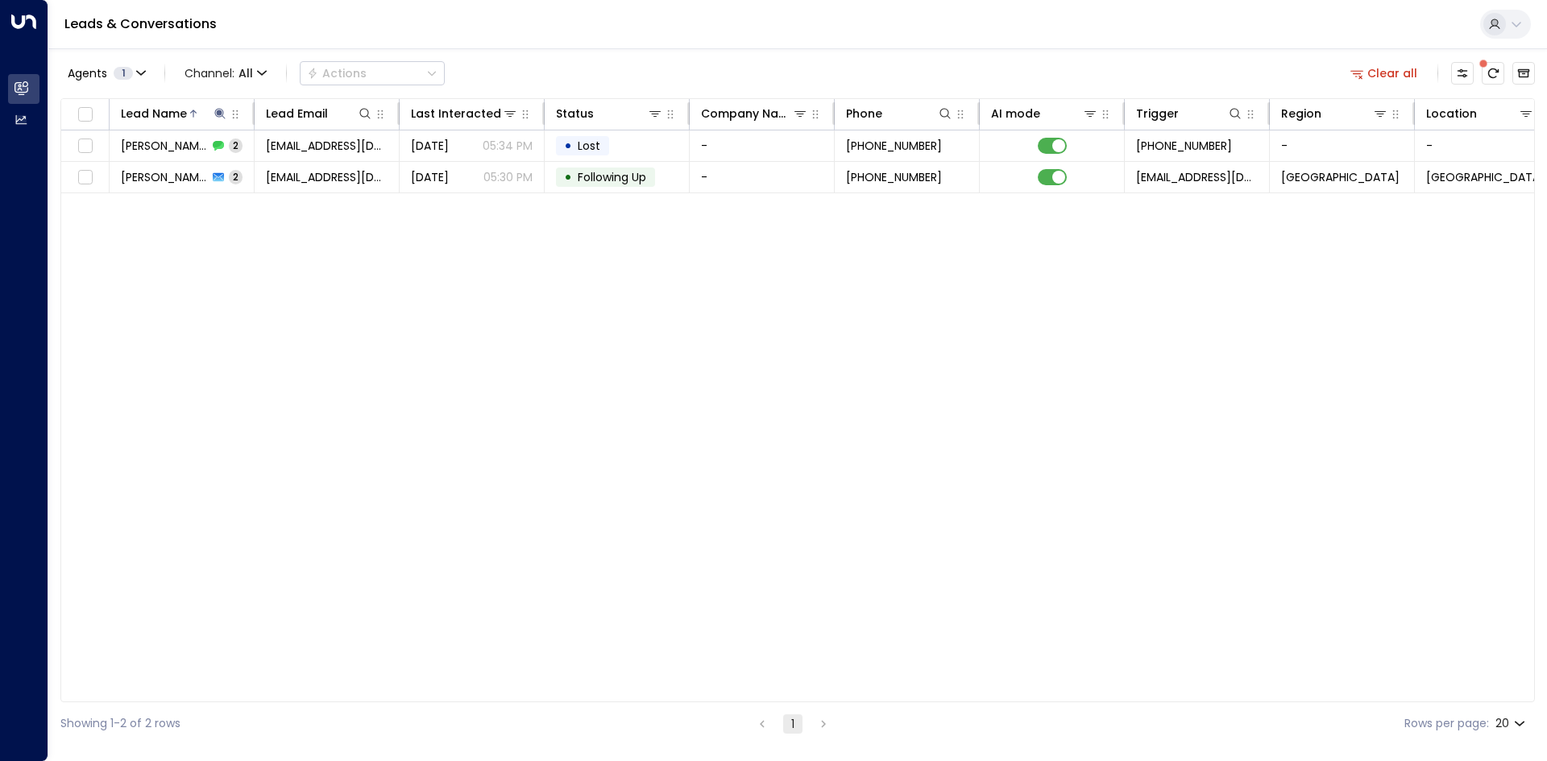
click at [1377, 64] on button "Clear all" at bounding box center [1384, 73] width 81 height 23
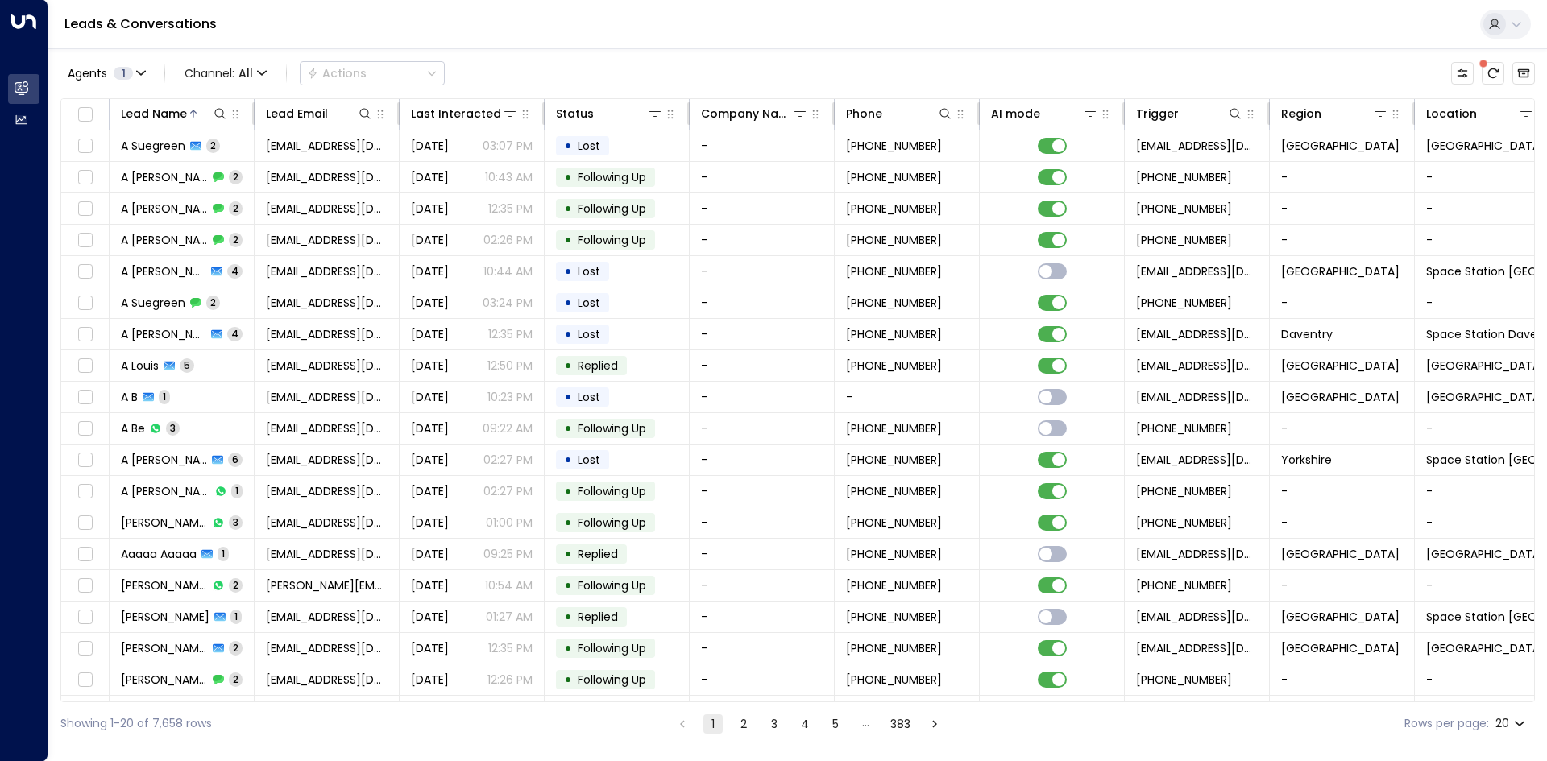
click at [1321, 68] on div "Agents 1 Channel: All Actions" at bounding box center [797, 73] width 1474 height 34
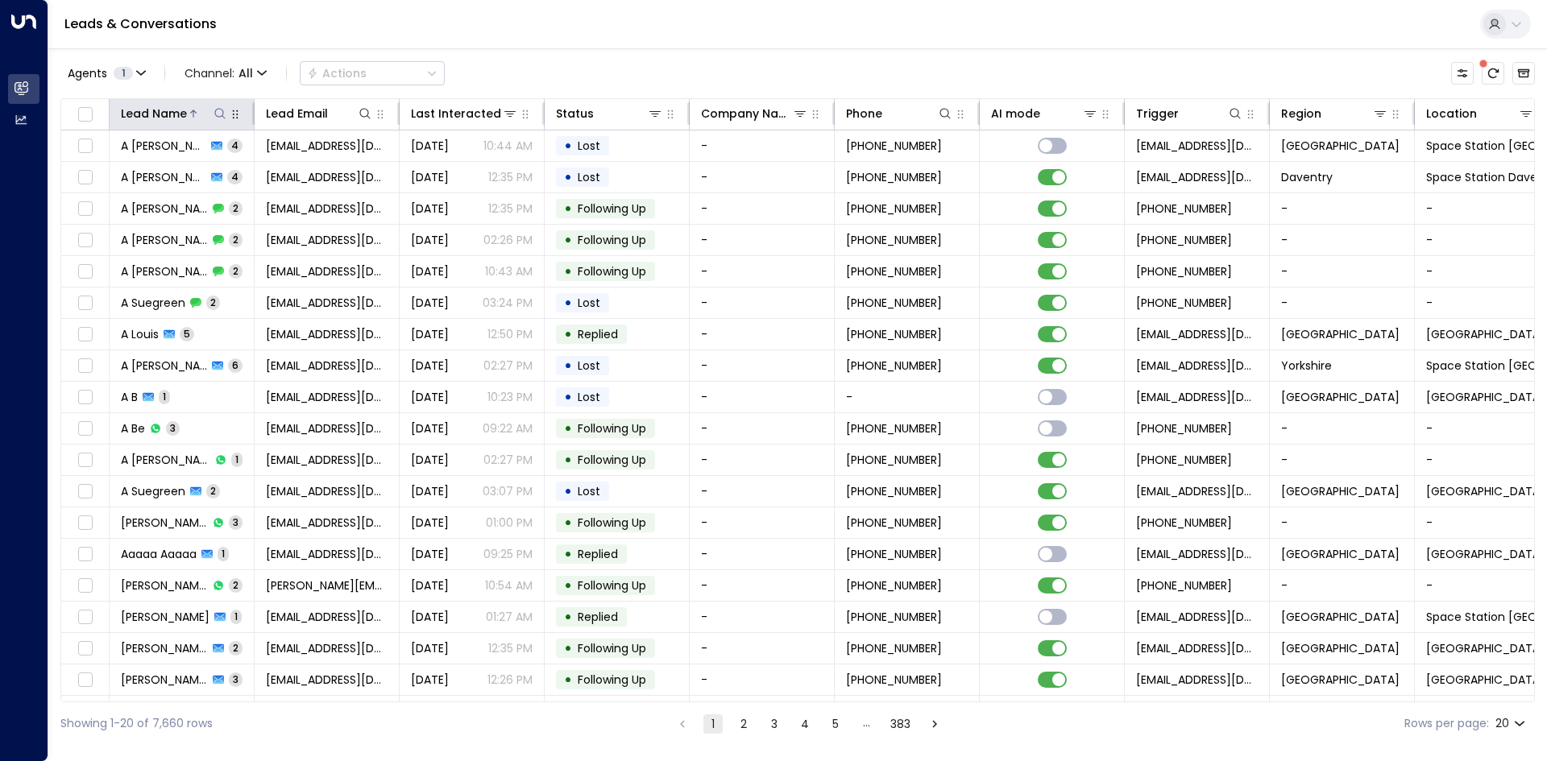
click at [217, 110] on icon at bounding box center [219, 113] width 10 height 10
type input "*******"
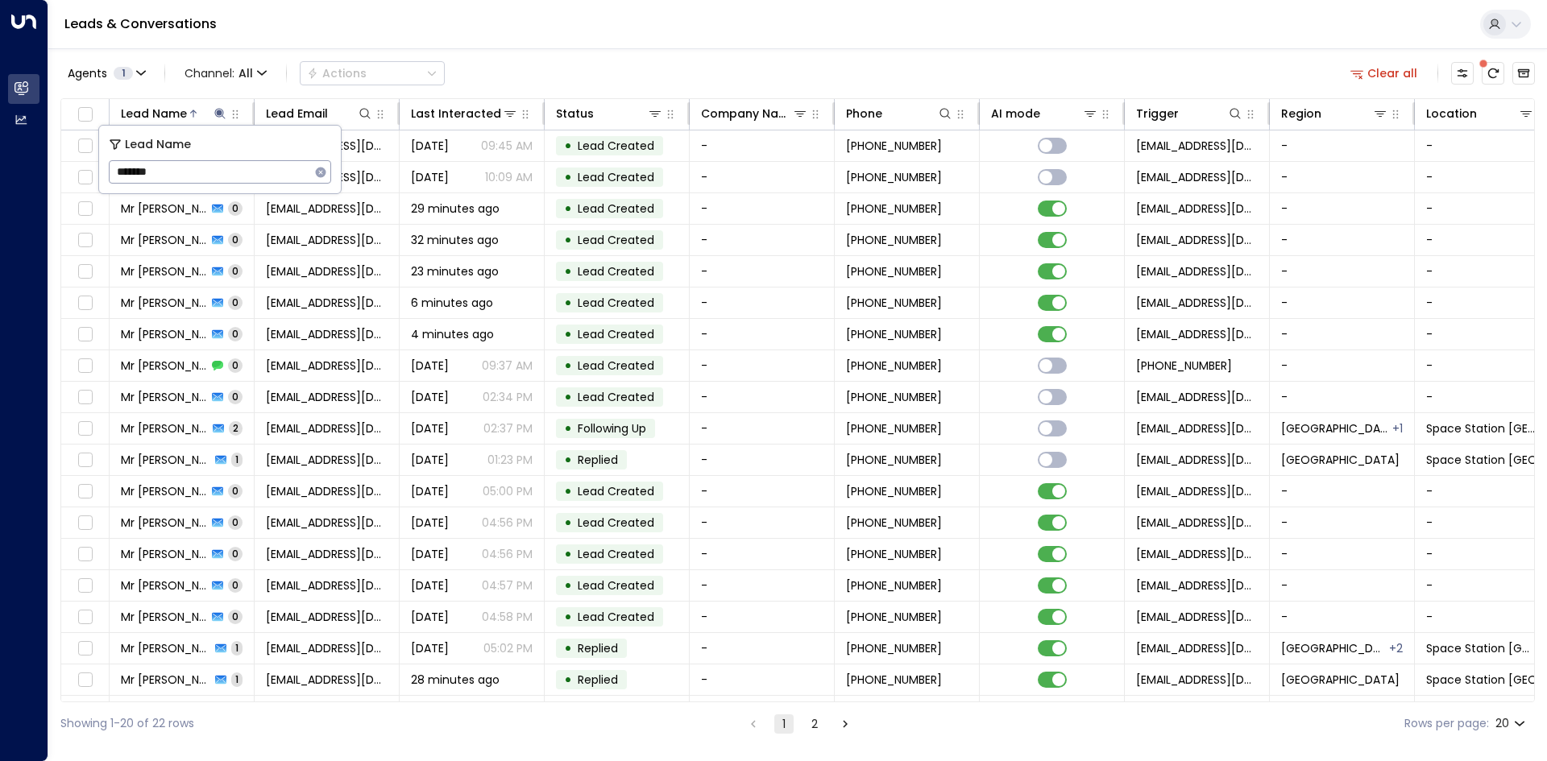
click at [667, 35] on div "Leads & Conversations" at bounding box center [797, 24] width 1499 height 49
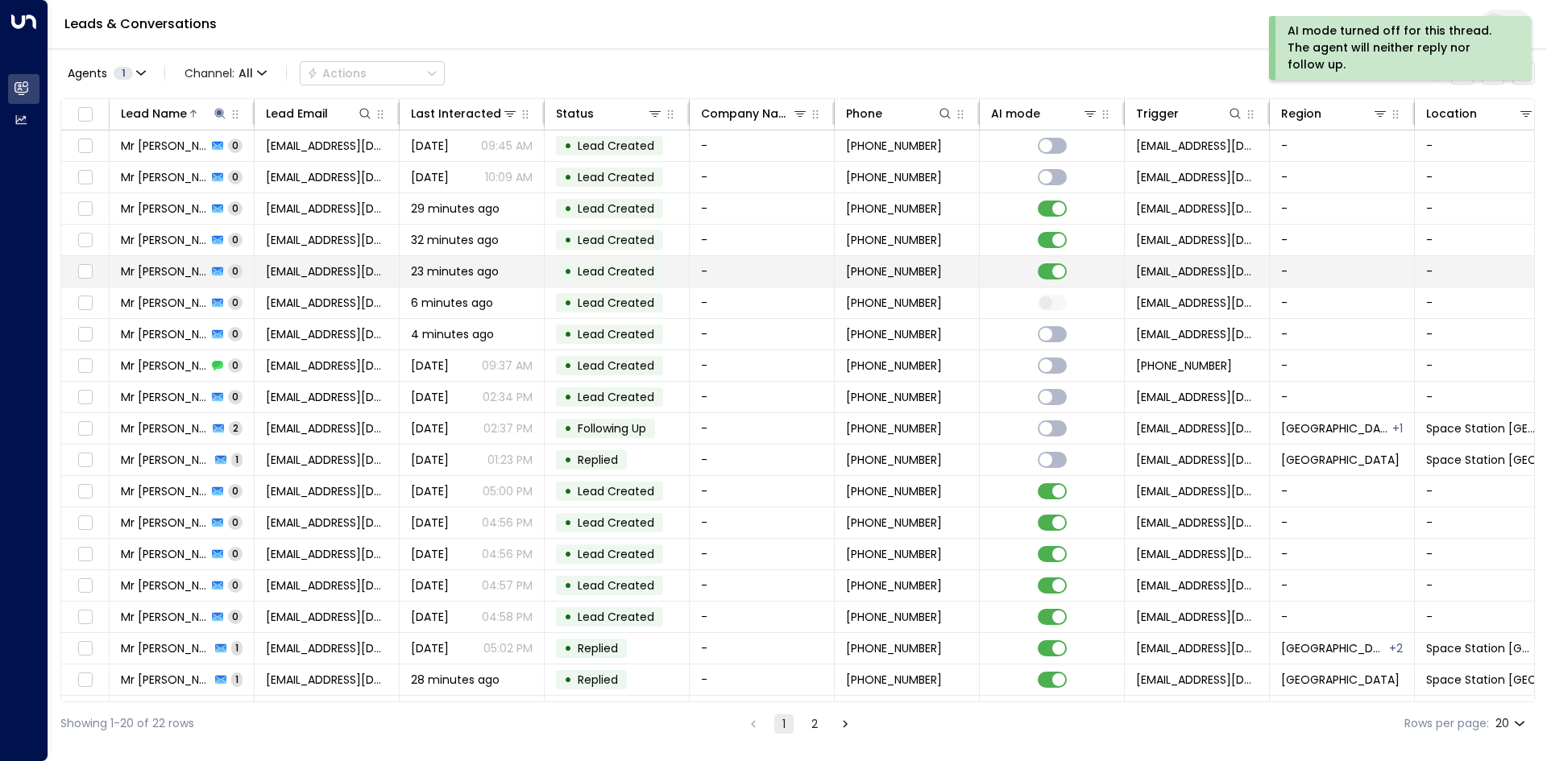
click at [1054, 261] on td at bounding box center [1052, 271] width 145 height 31
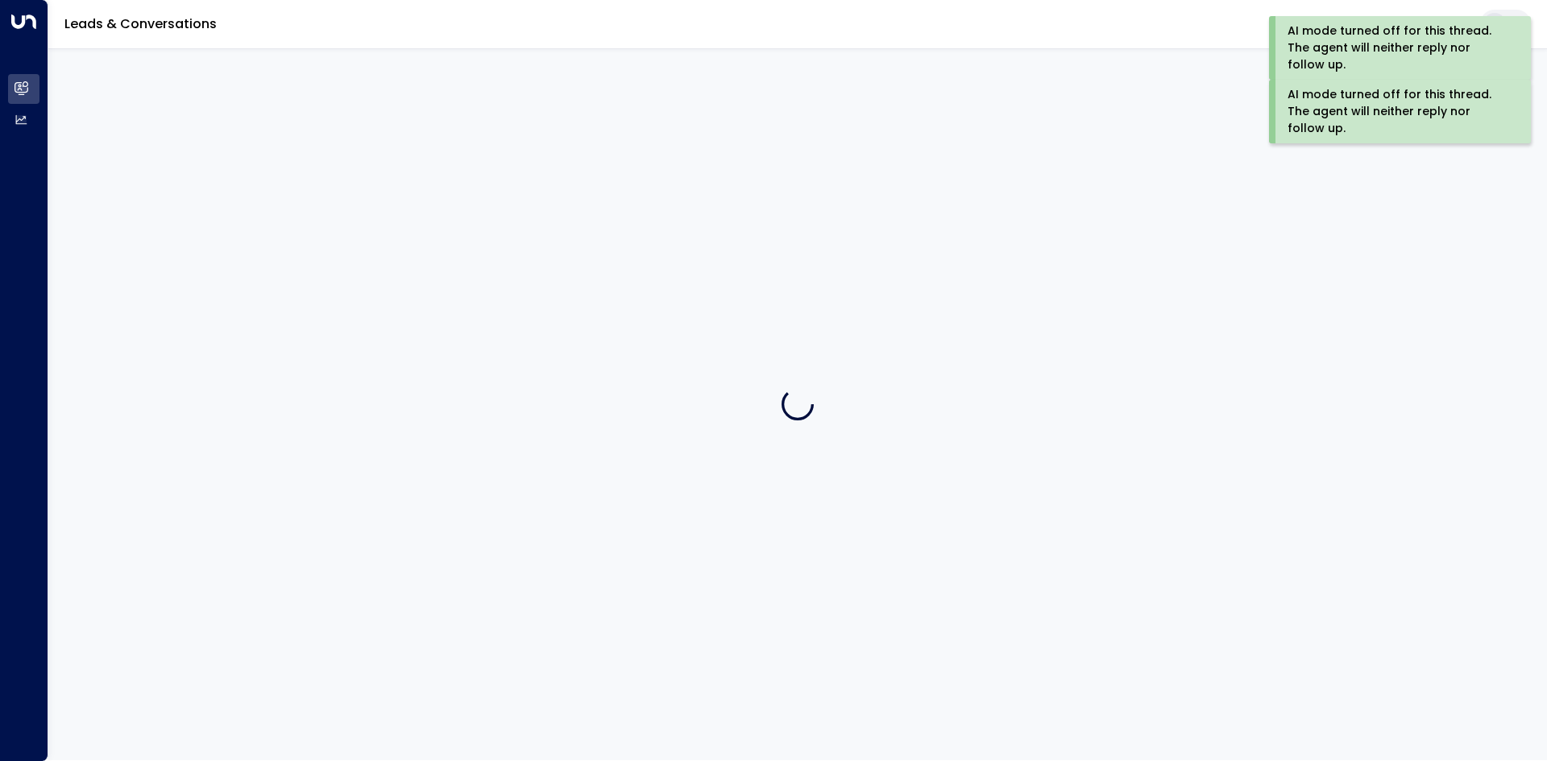
click at [1056, 234] on div at bounding box center [797, 404] width 1499 height 712
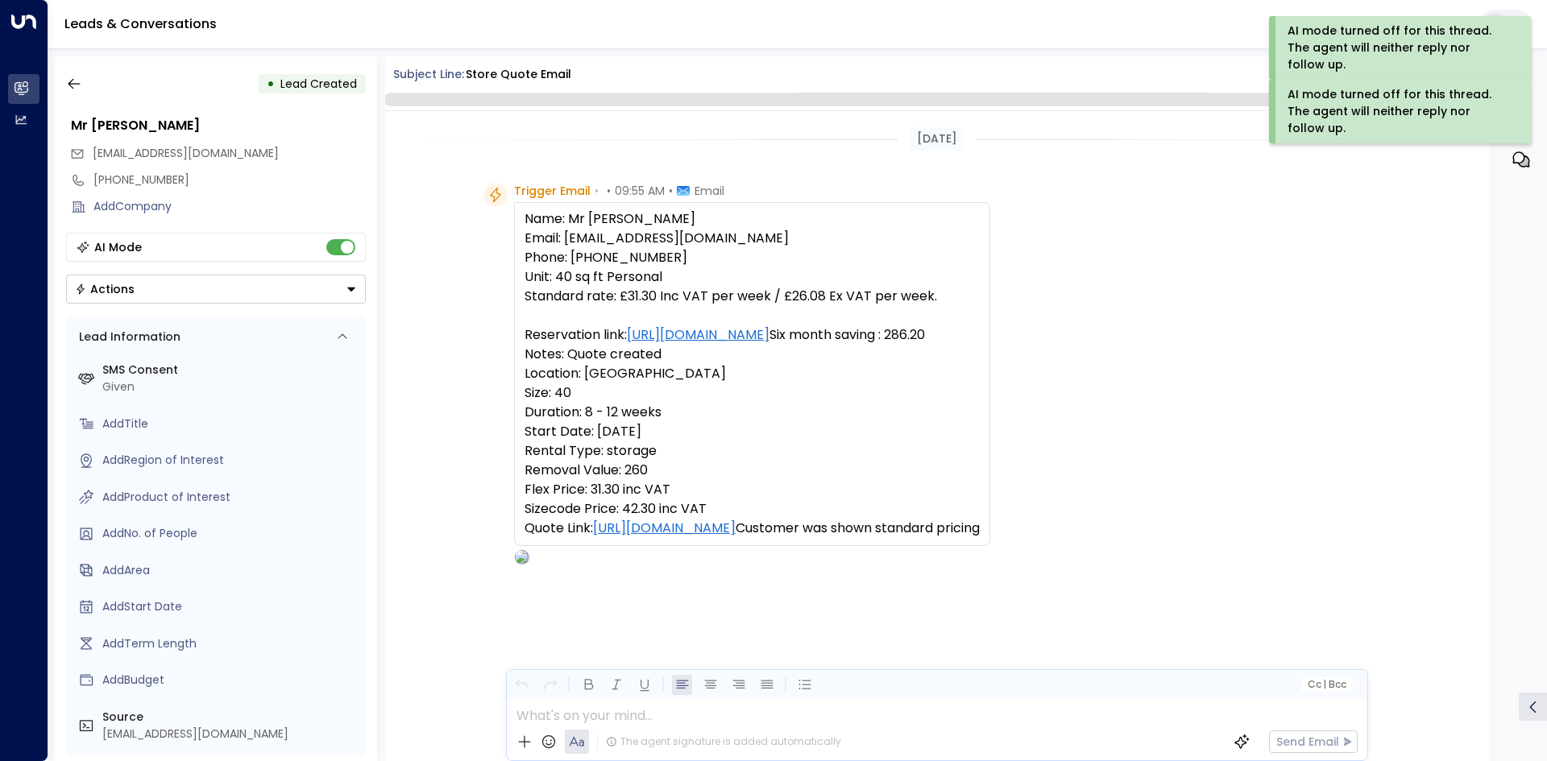
scroll to position [62, 0]
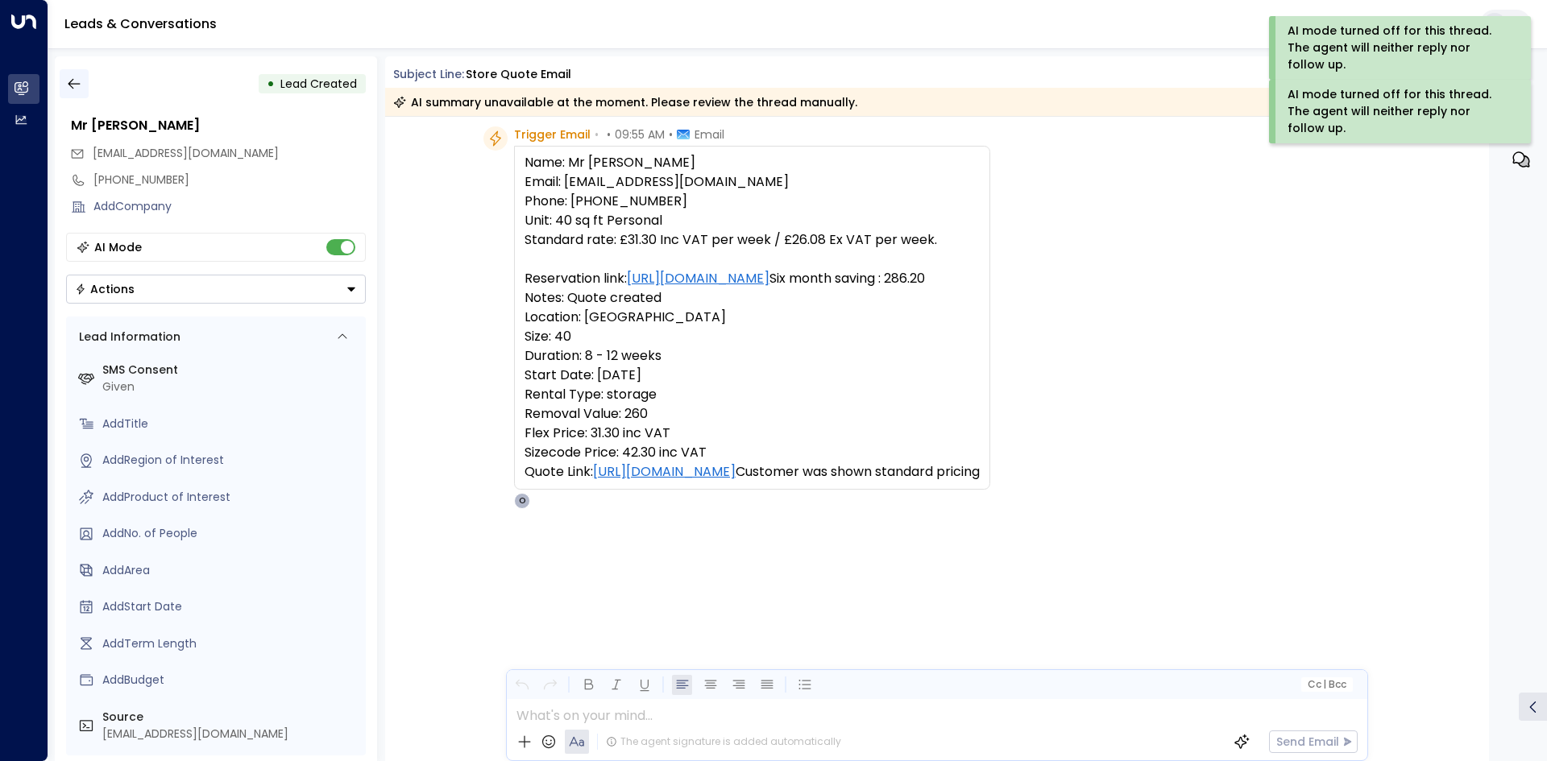
click at [81, 83] on icon "button" at bounding box center [74, 84] width 16 height 16
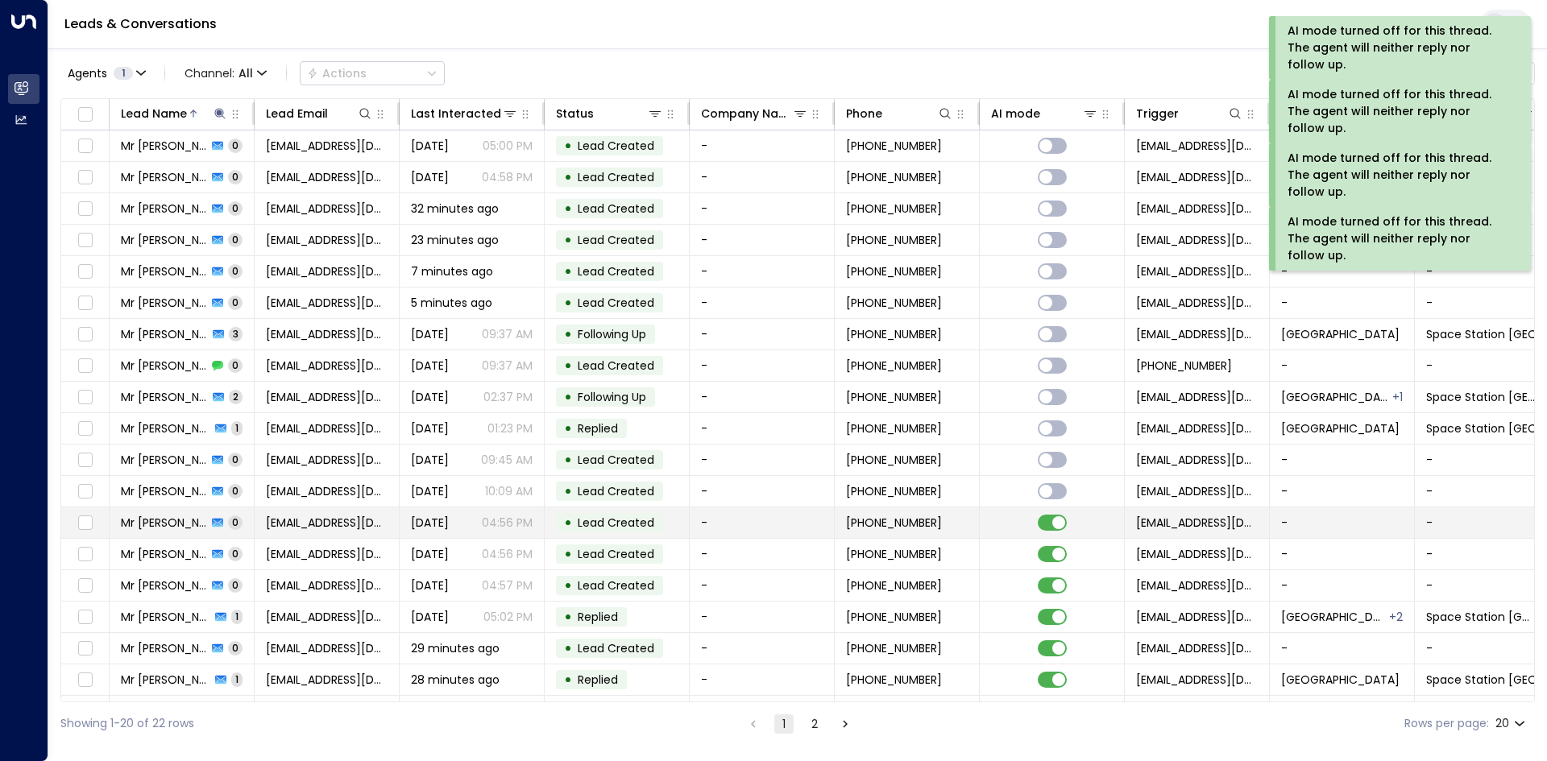
scroll to position [62, 0]
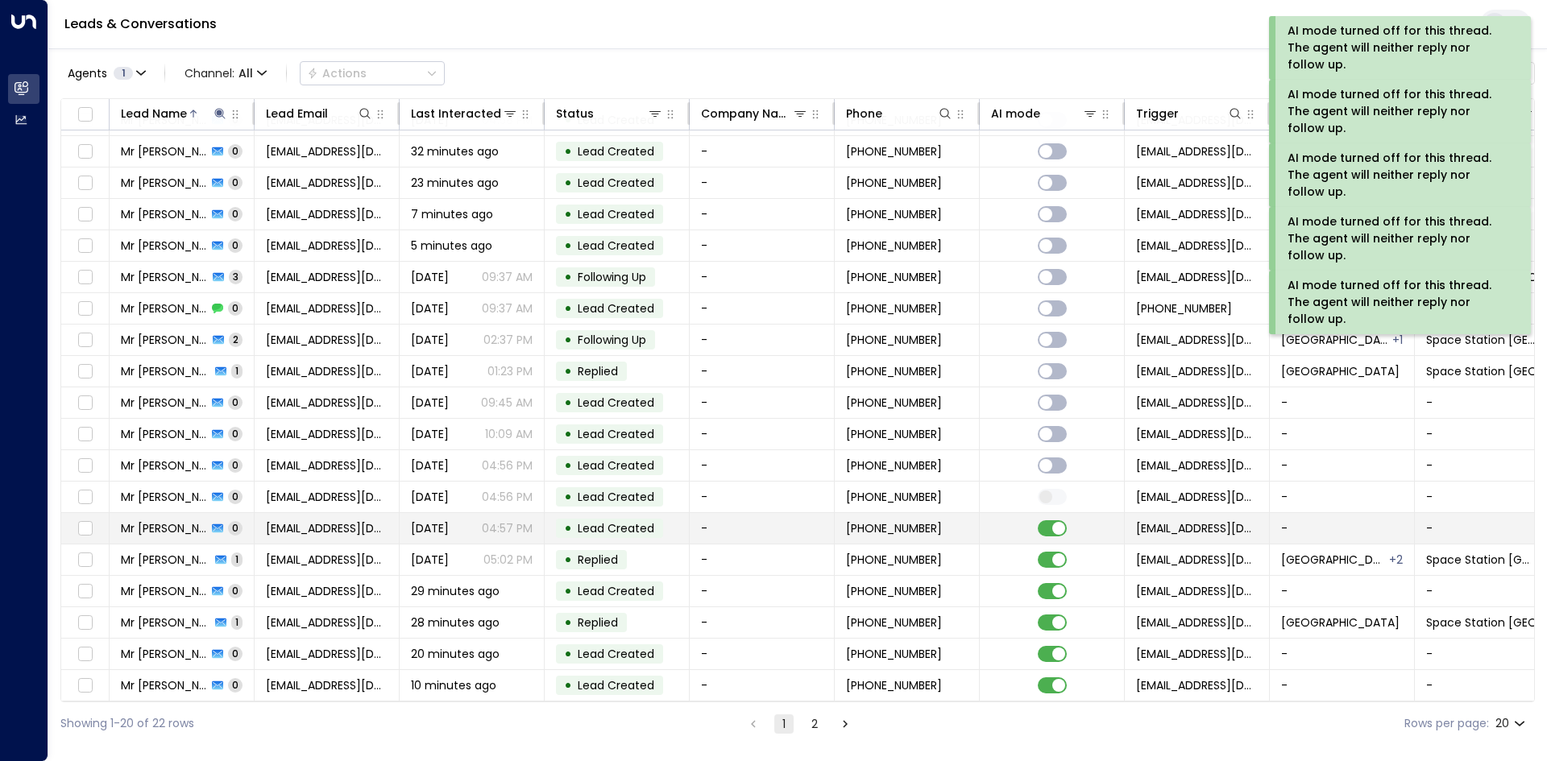
click at [1049, 535] on td at bounding box center [1052, 528] width 145 height 31
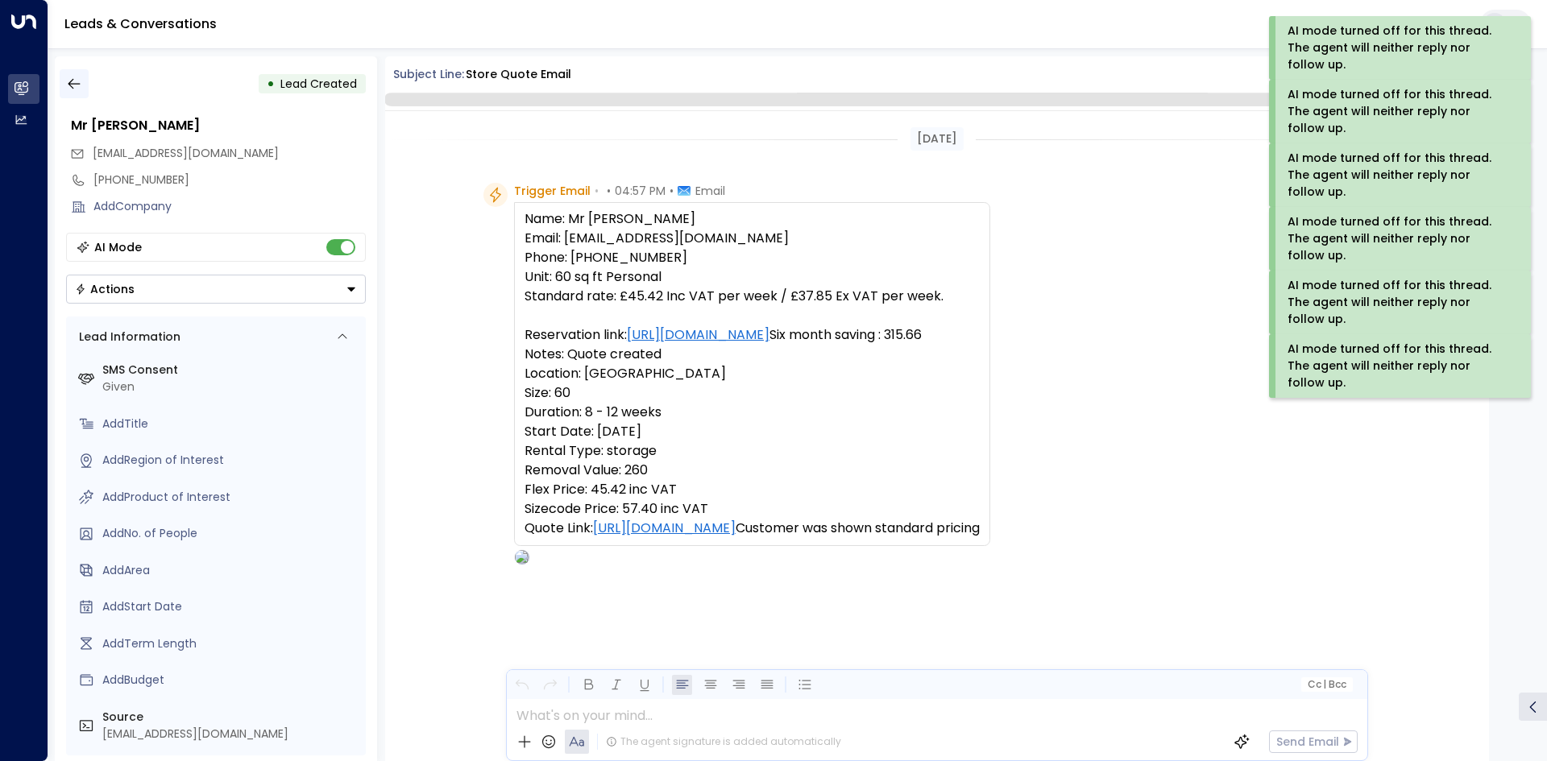
scroll to position [62, 0]
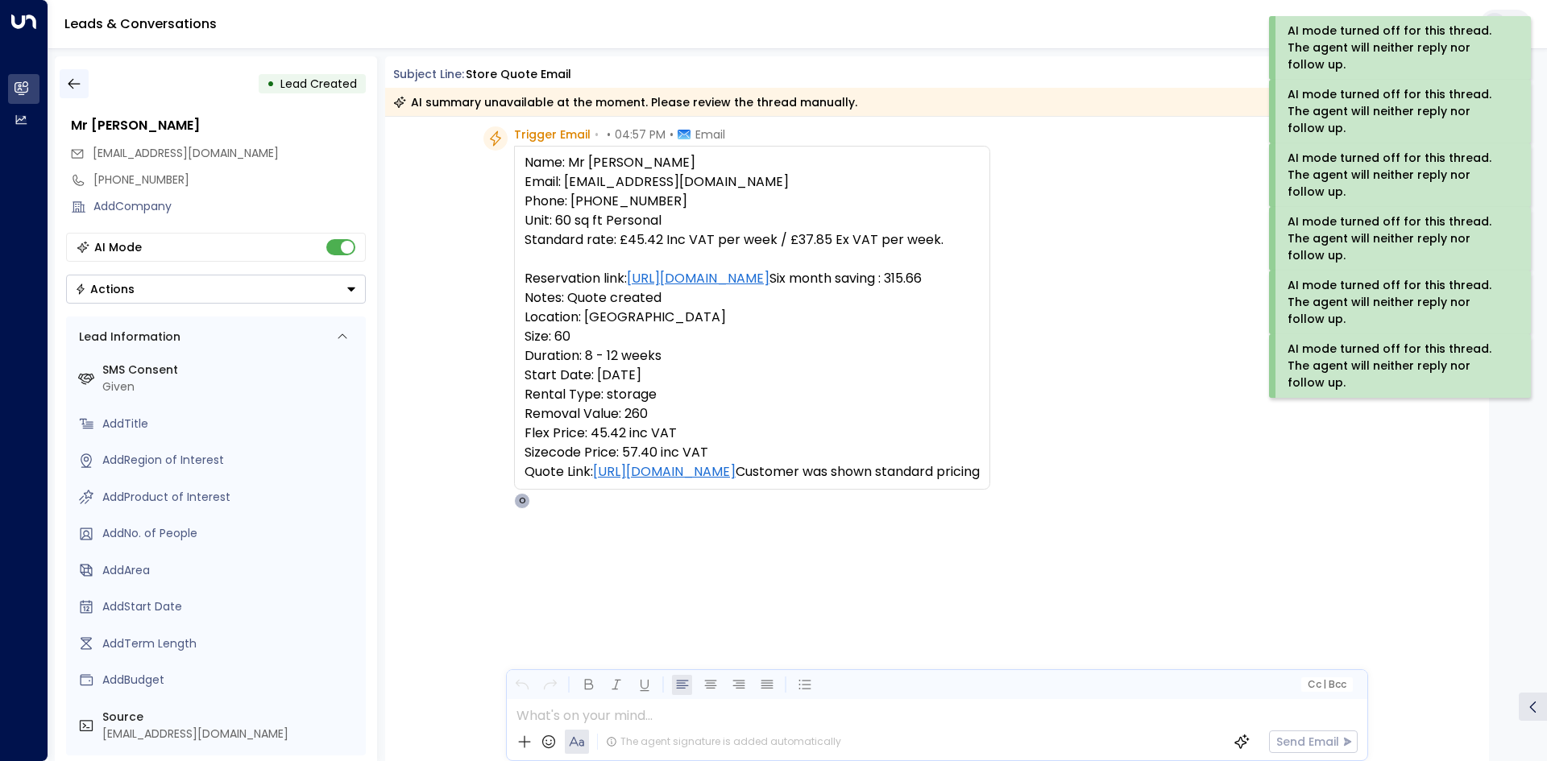
click at [82, 85] on button "button" at bounding box center [74, 83] width 29 height 29
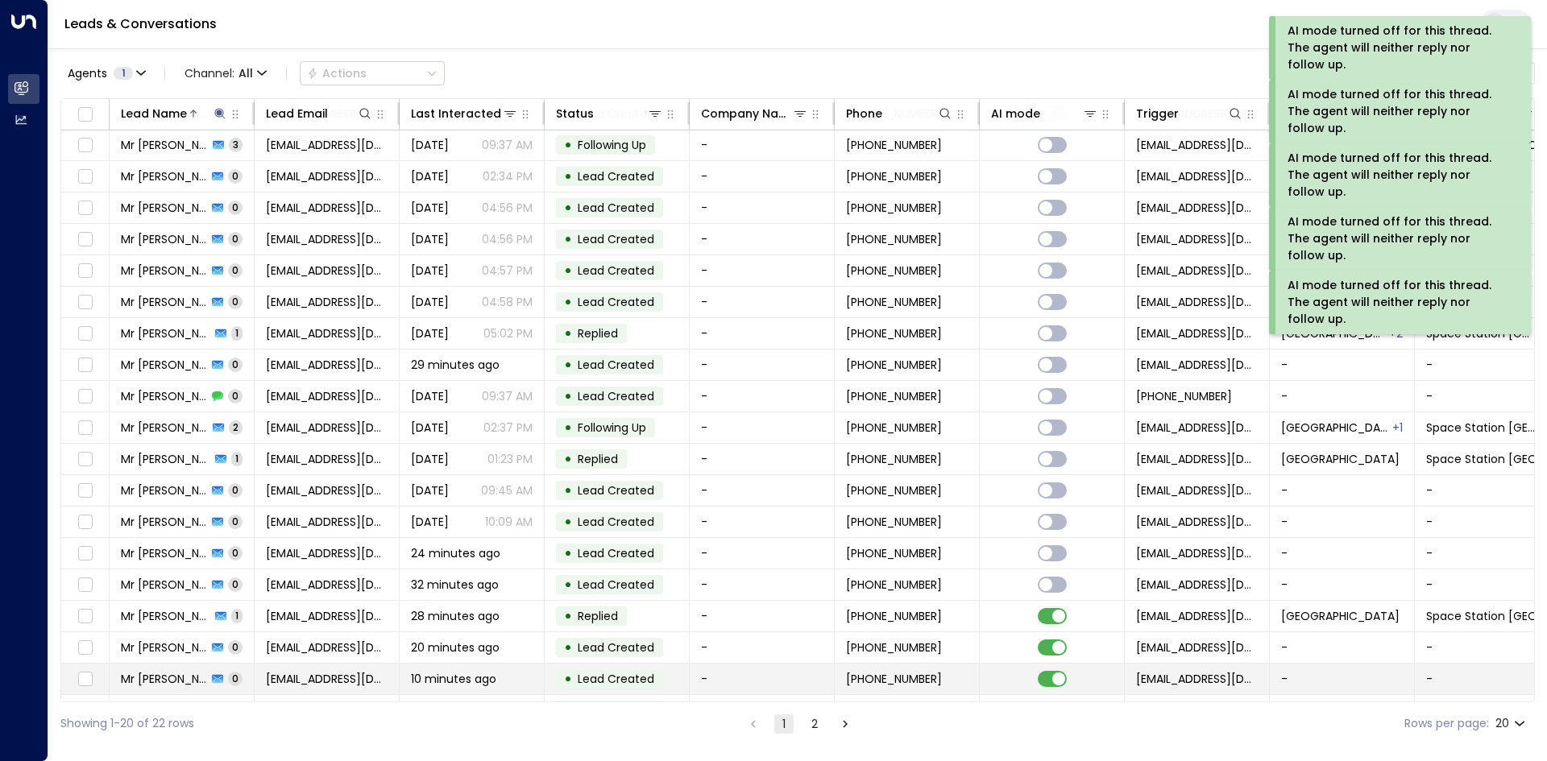
scroll to position [62, 0]
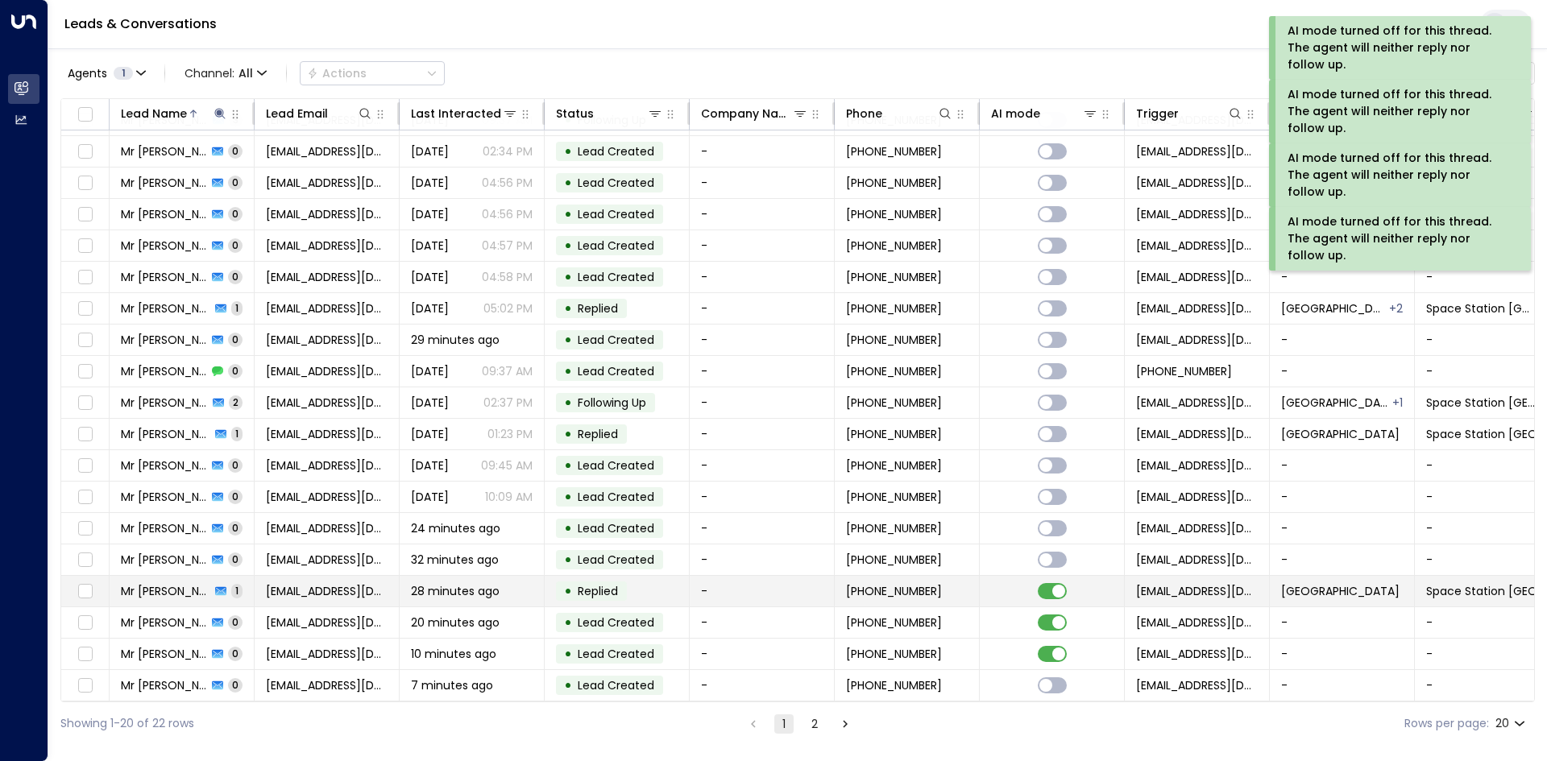
click at [1054, 599] on td at bounding box center [1052, 591] width 145 height 31
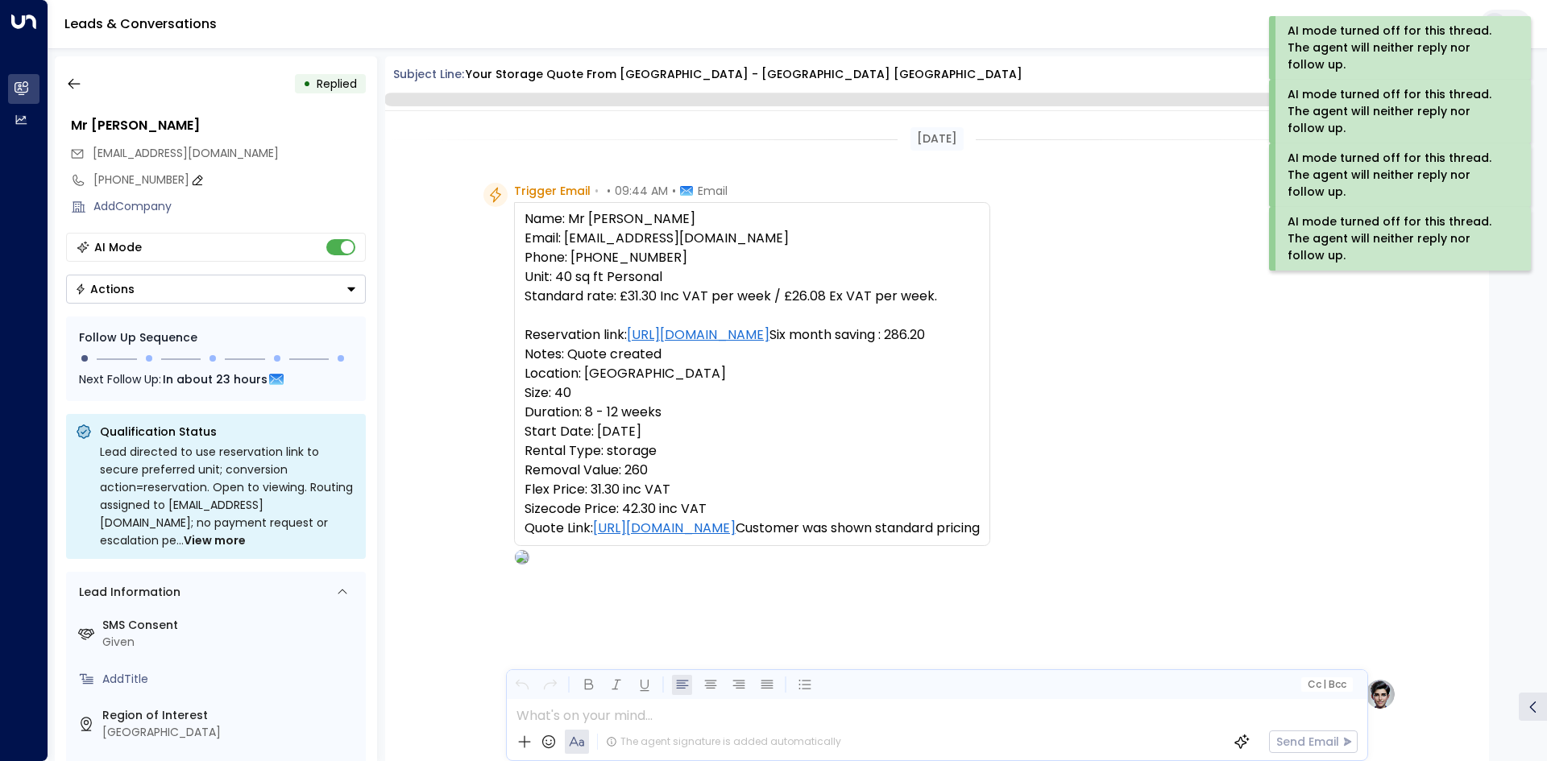
scroll to position [613, 0]
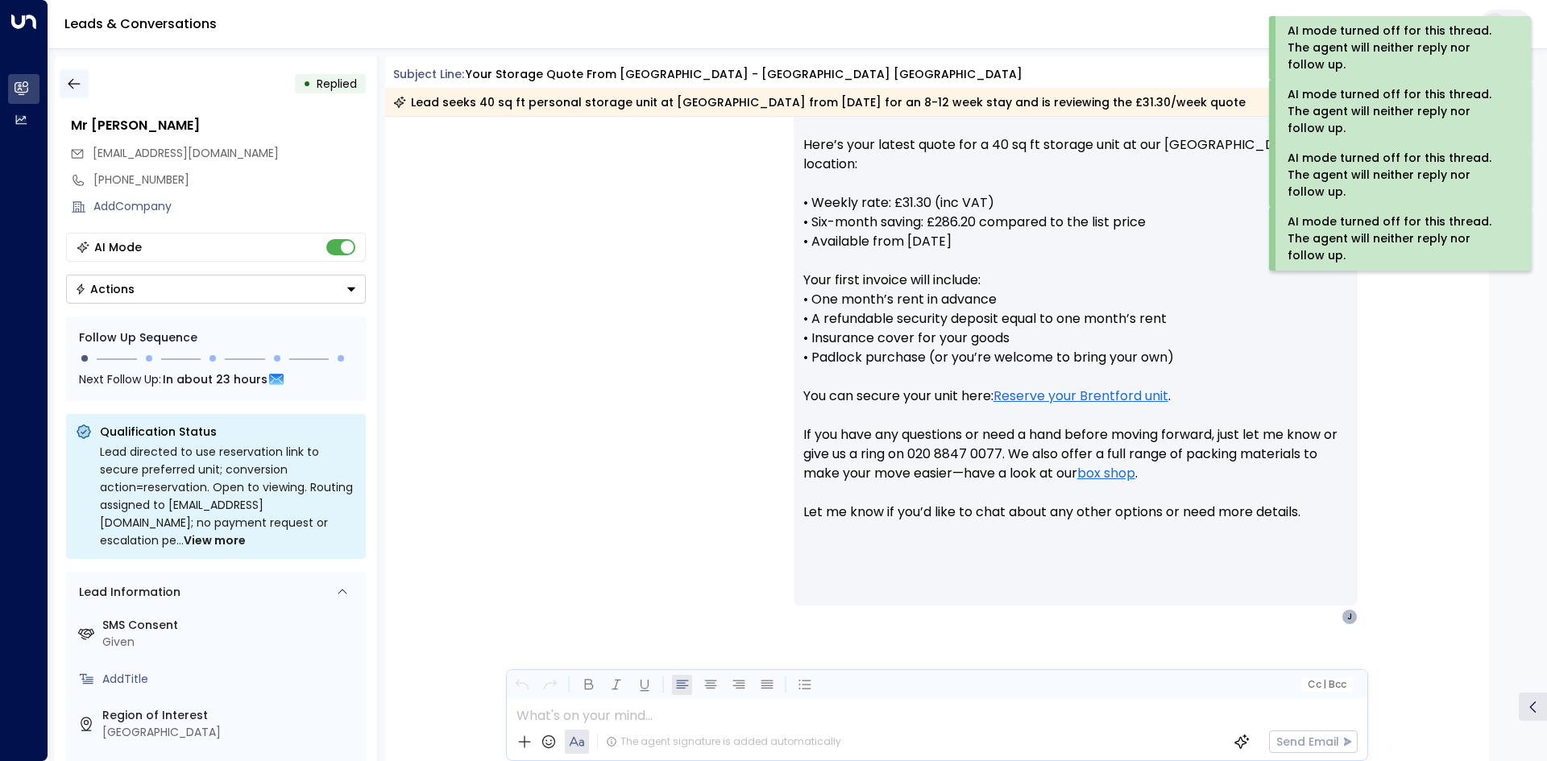
click at [87, 82] on button "button" at bounding box center [74, 83] width 29 height 29
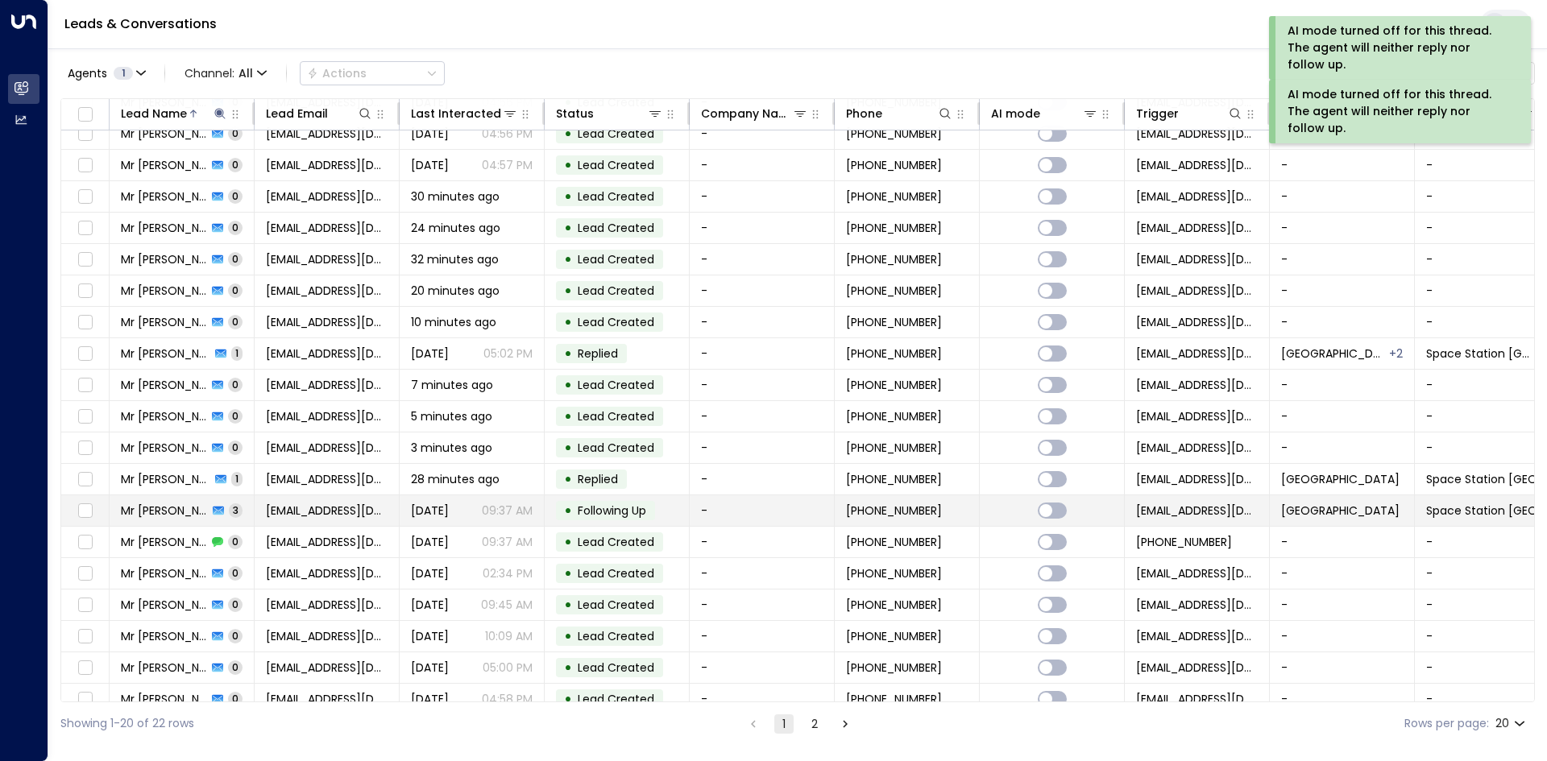
scroll to position [62, 0]
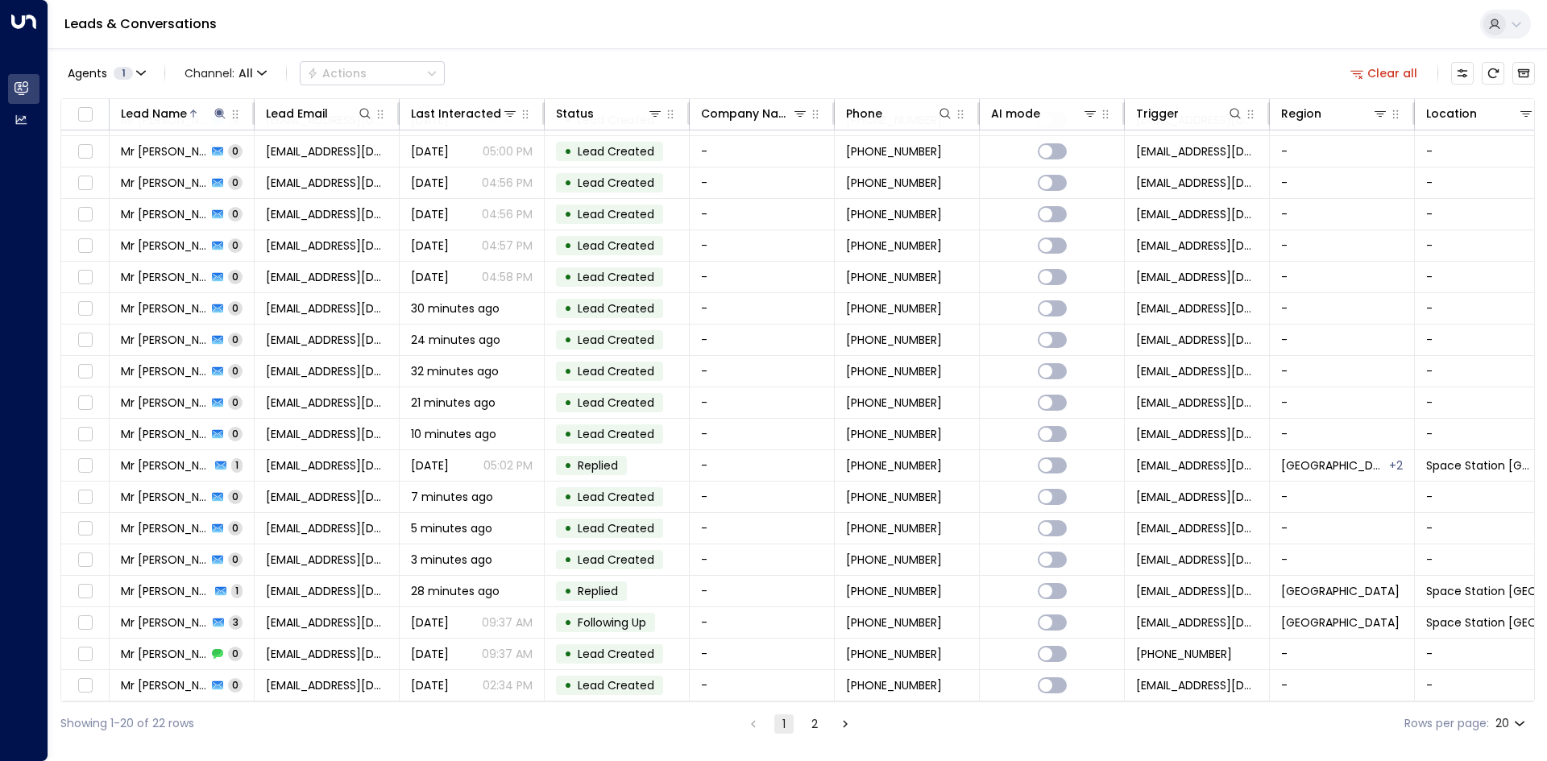
drag, startPoint x: 1385, startPoint y: 71, endPoint x: 1370, endPoint y: 73, distance: 14.7
click at [1385, 70] on button "Clear all" at bounding box center [1384, 73] width 81 height 23
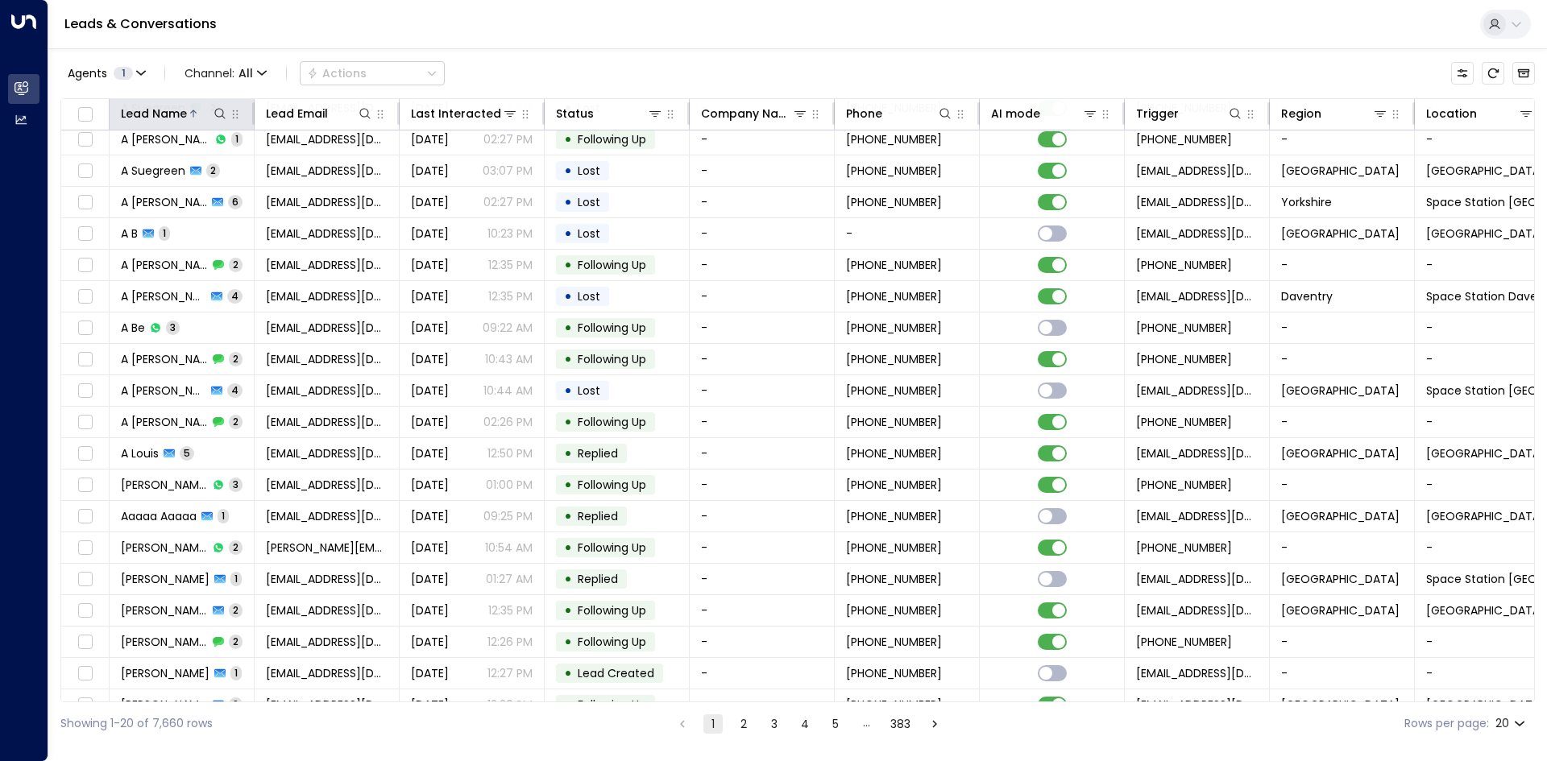
scroll to position [62, 0]
